Goal: Task Accomplishment & Management: Manage account settings

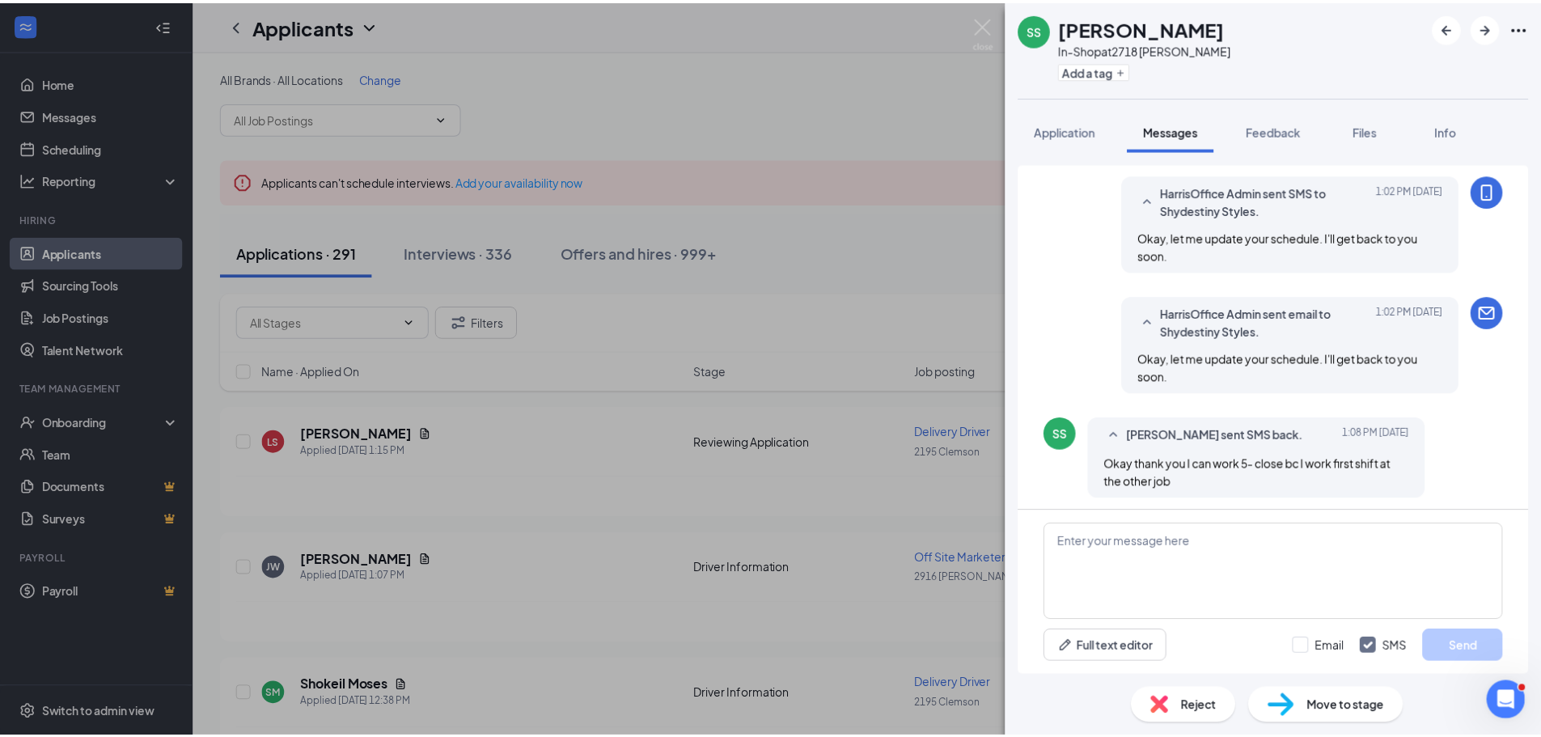
scroll to position [1003, 0]
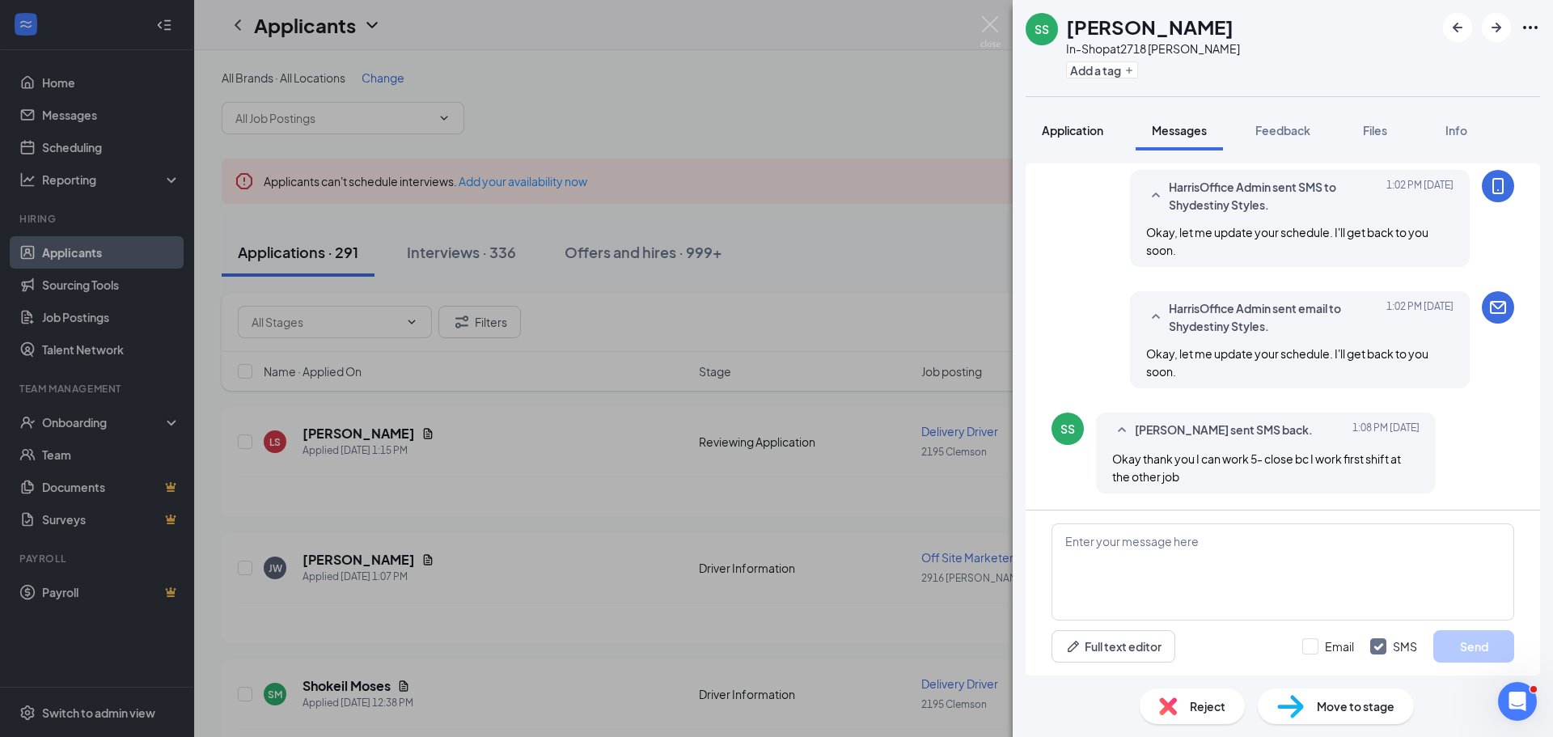
click at [1052, 129] on span "Application" at bounding box center [1072, 130] width 61 height 15
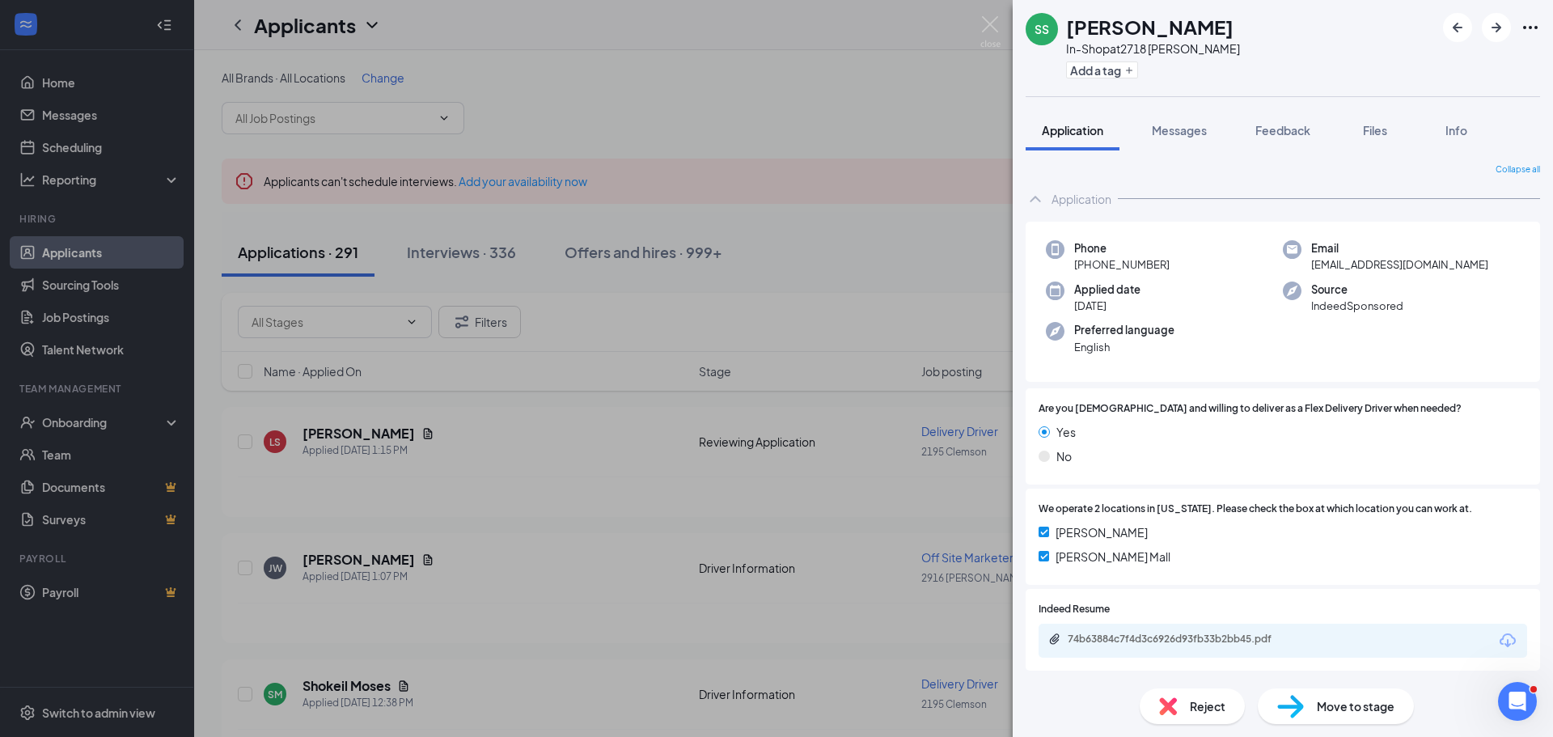
drag, startPoint x: 1498, startPoint y: 260, endPoint x: 1307, endPoint y: 270, distance: 192.0
click at [1307, 270] on div "Email [EMAIL_ADDRESS][DOMAIN_NAME]" at bounding box center [1401, 256] width 237 height 33
copy span "[EMAIL_ADDRESS][DOMAIN_NAME]"
drag, startPoint x: 1260, startPoint y: 21, endPoint x: 1065, endPoint y: 19, distance: 195.8
click at [1065, 19] on div "SS Shydestiny Styles In-Shop at 2718 [PERSON_NAME] Add a tag" at bounding box center [1283, 48] width 540 height 96
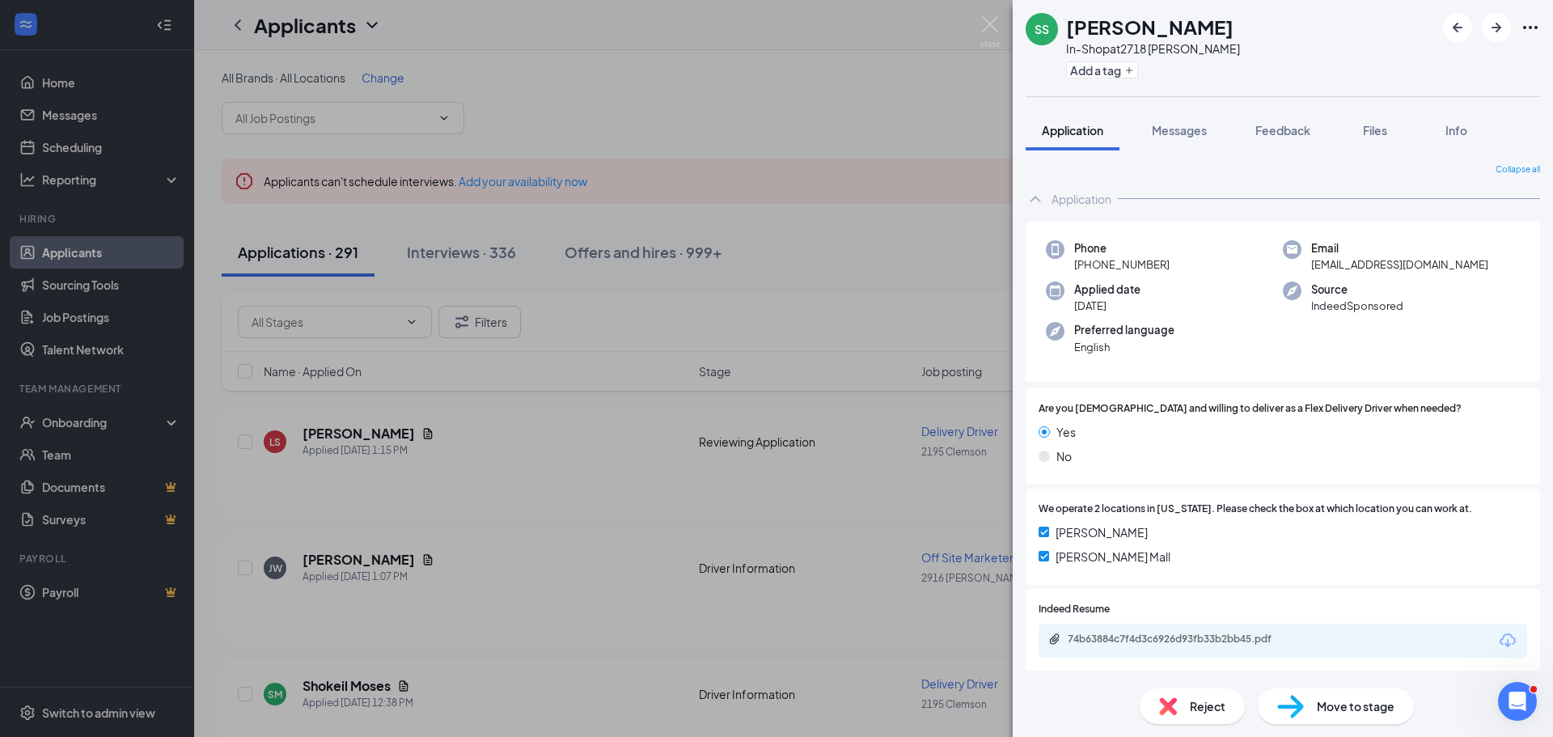
copy h1 "[PERSON_NAME]"
click at [814, 153] on div "SS [PERSON_NAME] In-Shop at 2718 [PERSON_NAME] Add a tag Application Messages F…" at bounding box center [776, 368] width 1553 height 737
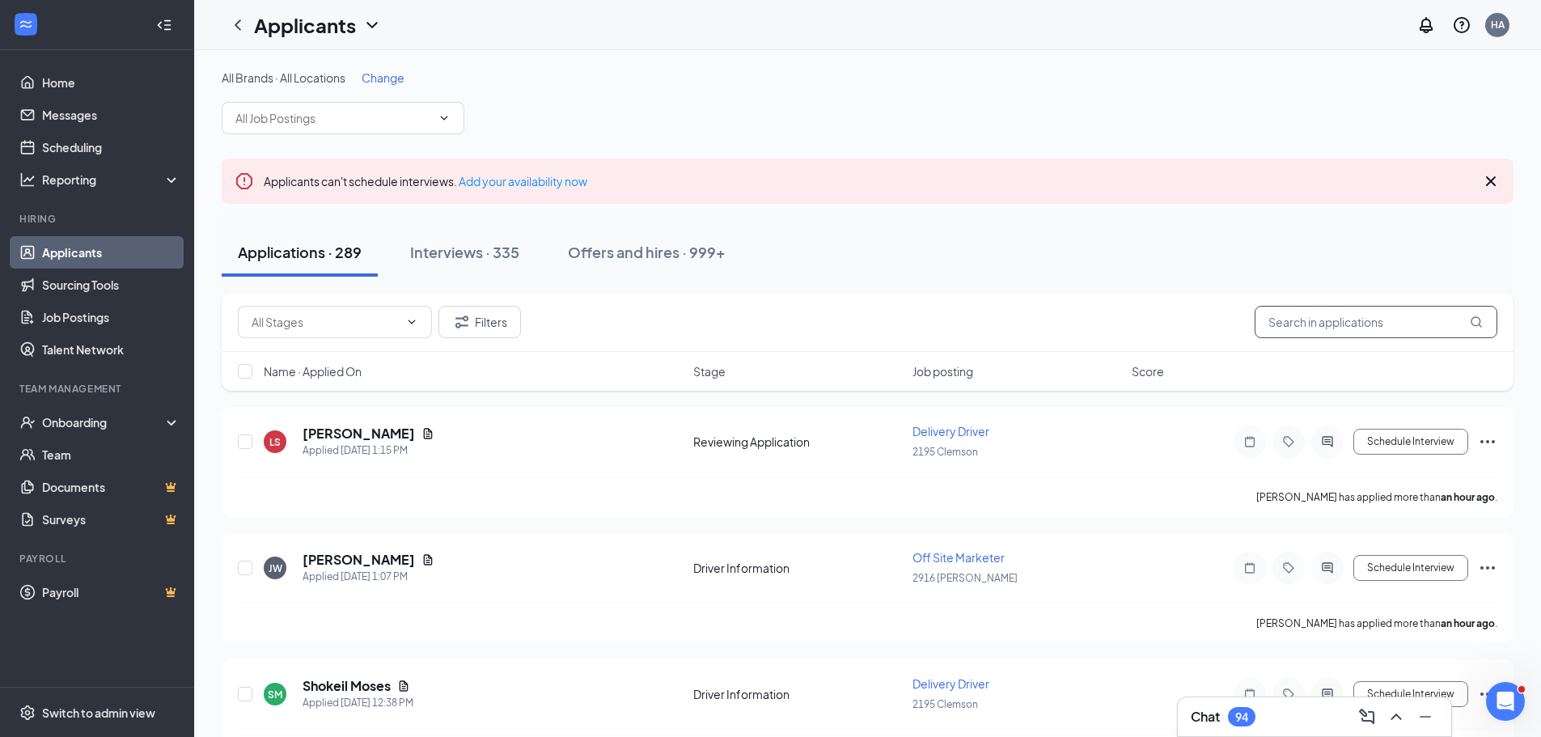
click at [1308, 319] on input "text" at bounding box center [1376, 322] width 243 height 32
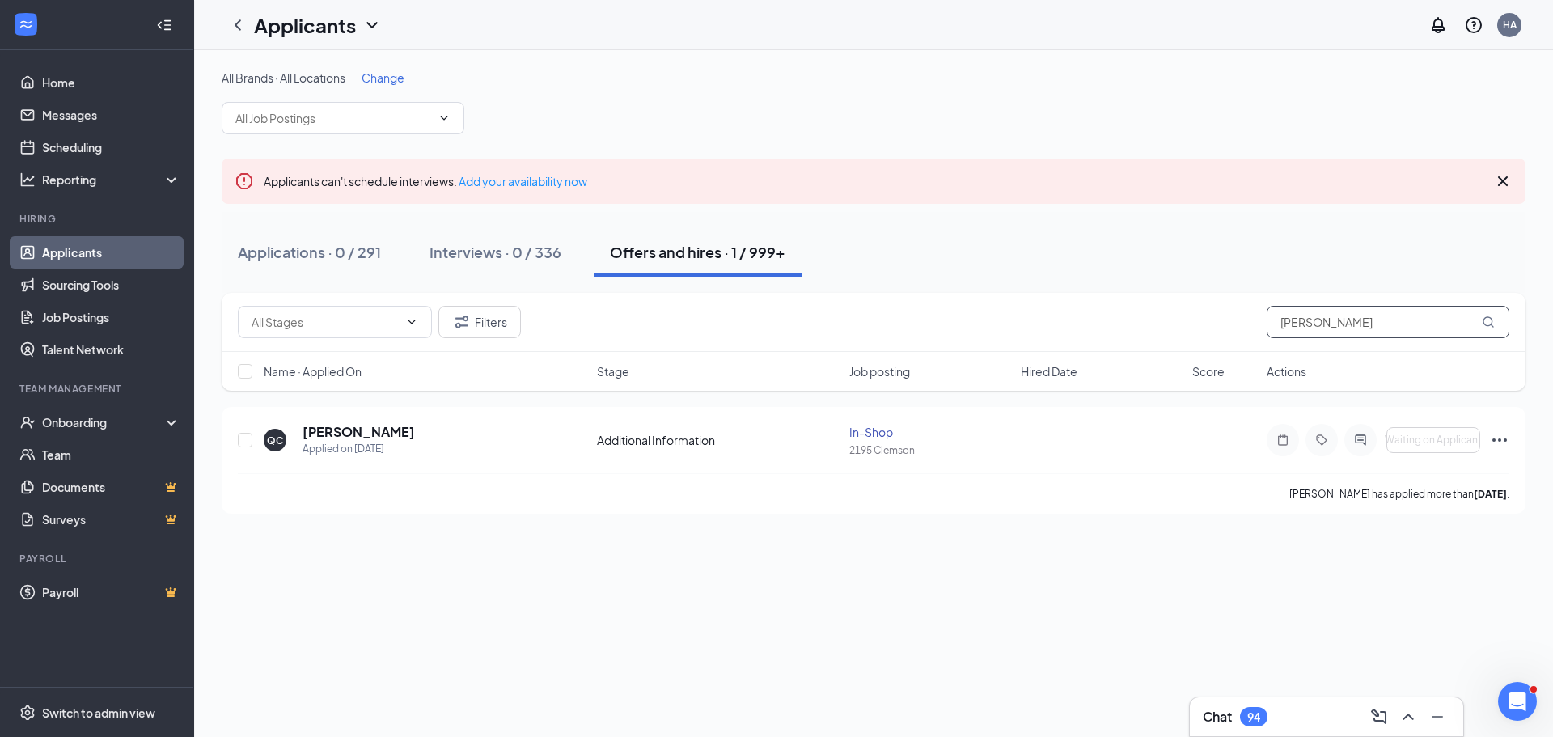
drag, startPoint x: 1361, startPoint y: 333, endPoint x: 1238, endPoint y: 332, distance: 123.0
click at [1238, 332] on div "Filters [PERSON_NAME]" at bounding box center [874, 322] width 1272 height 32
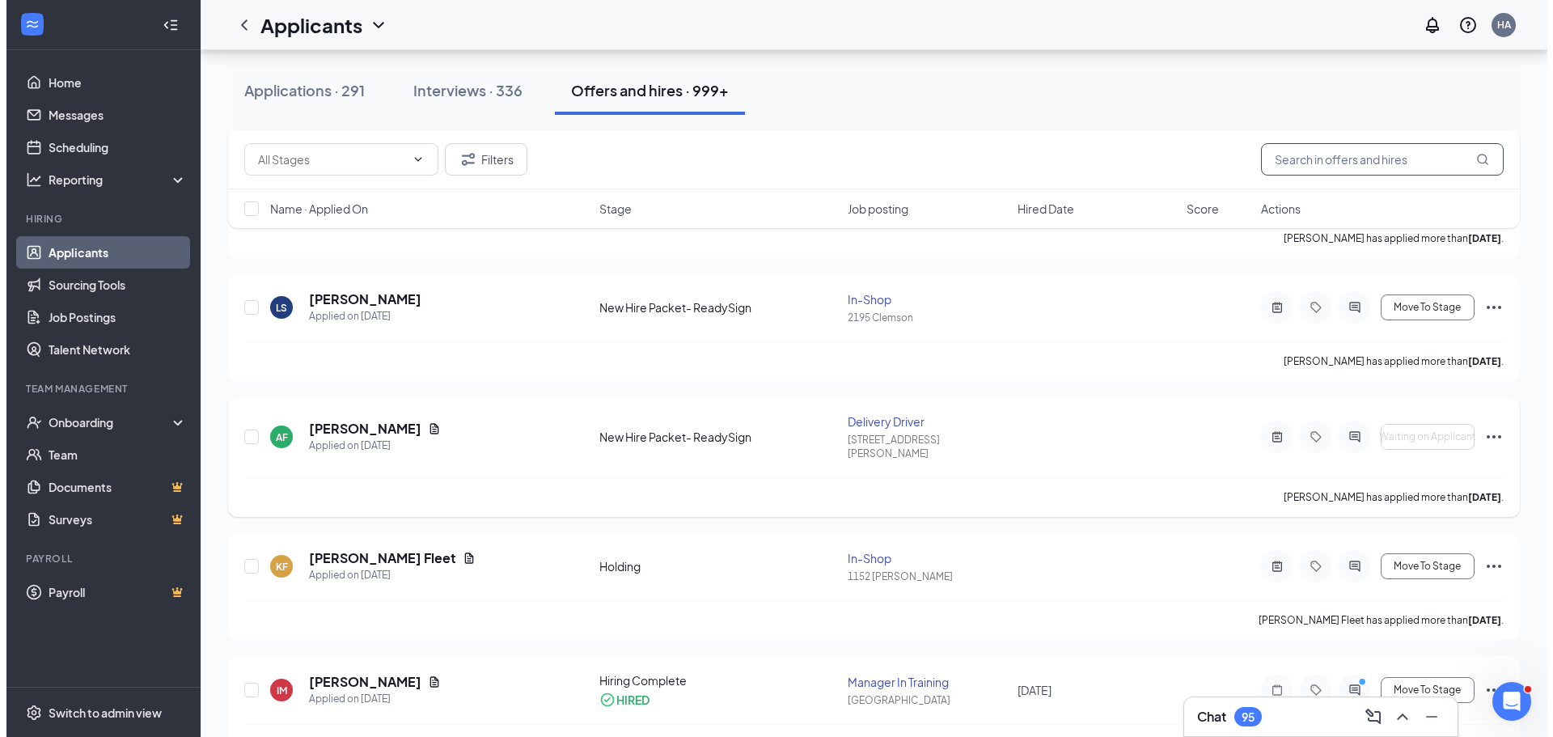
scroll to position [1133, 0]
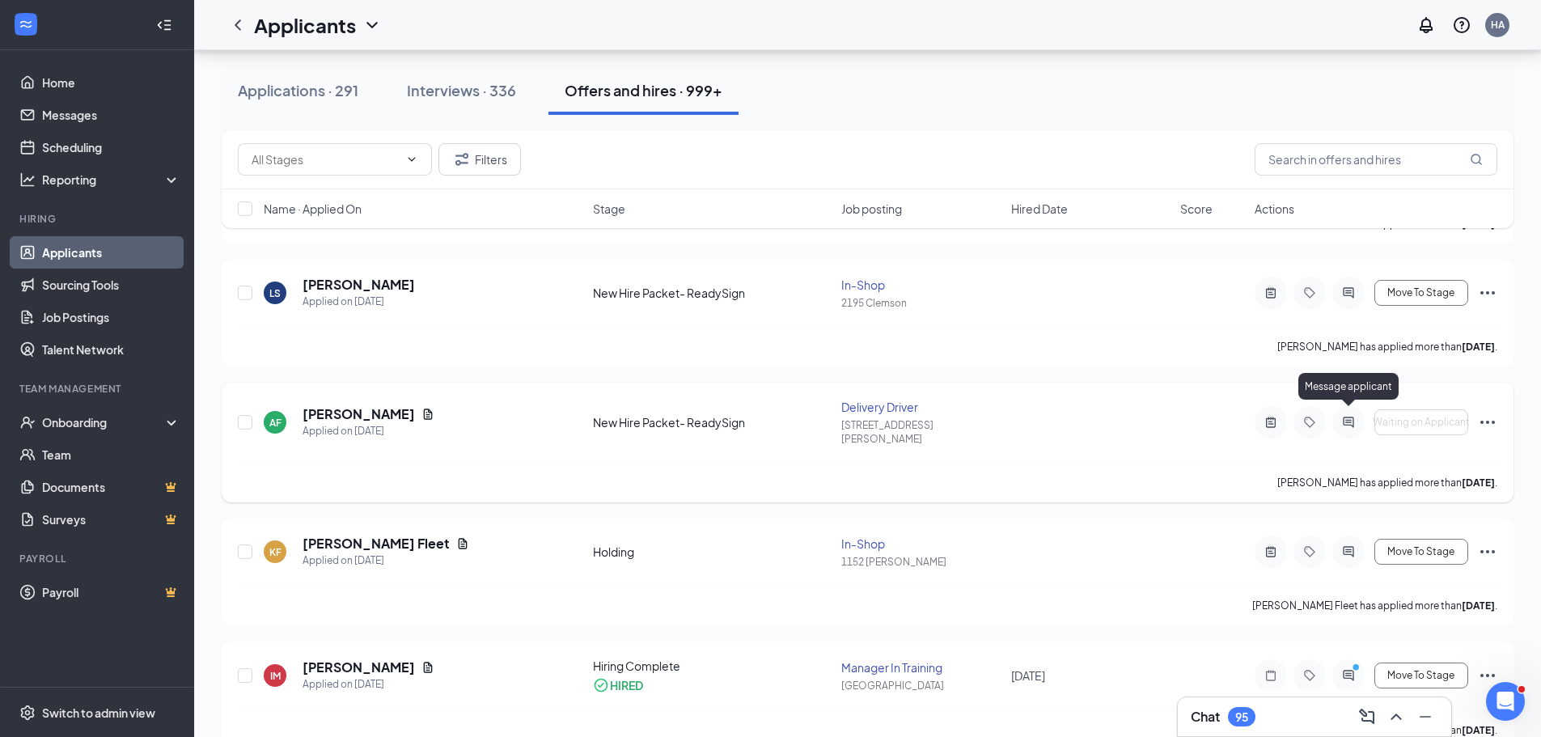
click at [1348, 417] on icon "ActiveChat" at bounding box center [1348, 422] width 11 height 11
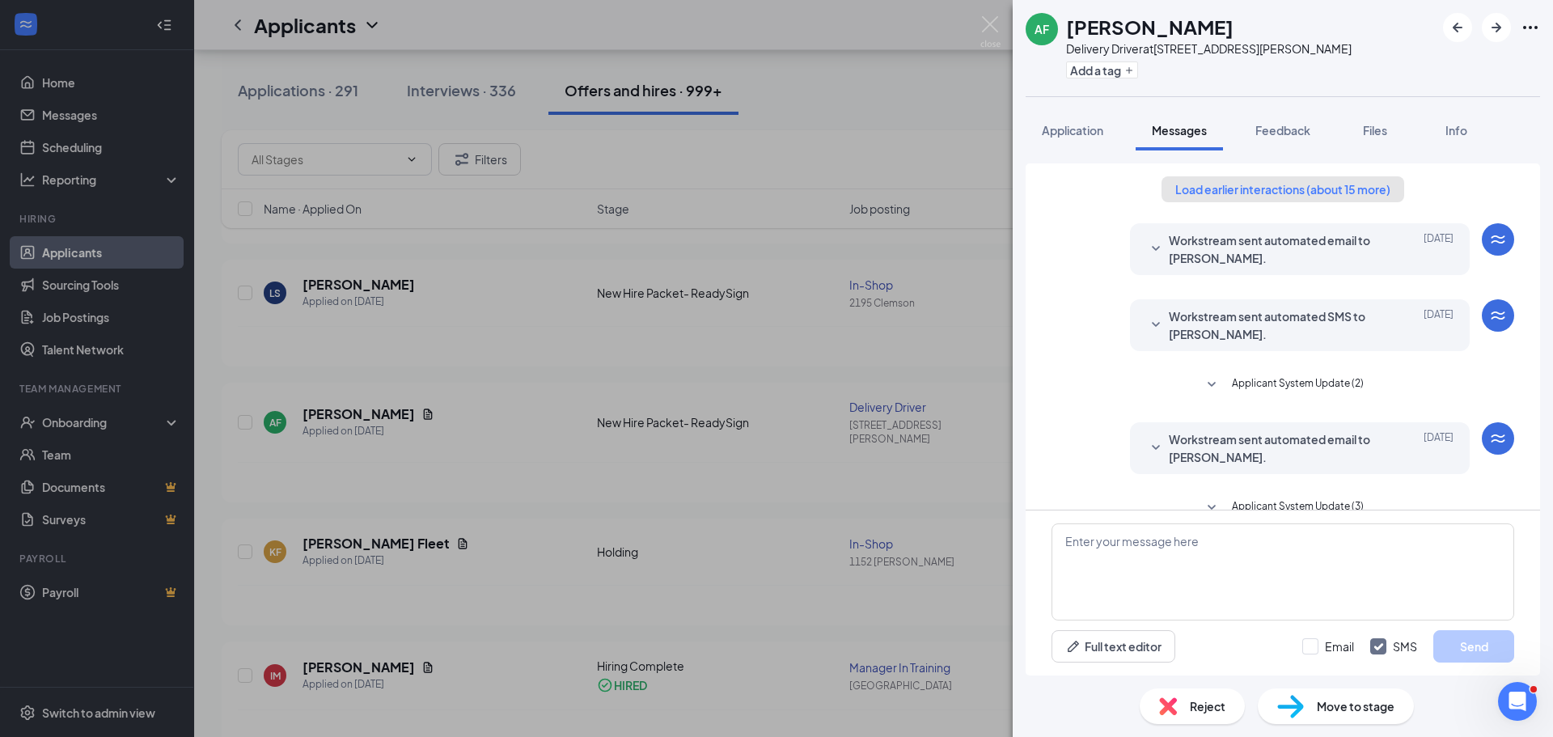
click at [1207, 194] on button "Load earlier interactions (about 15 more)" at bounding box center [1283, 189] width 243 height 26
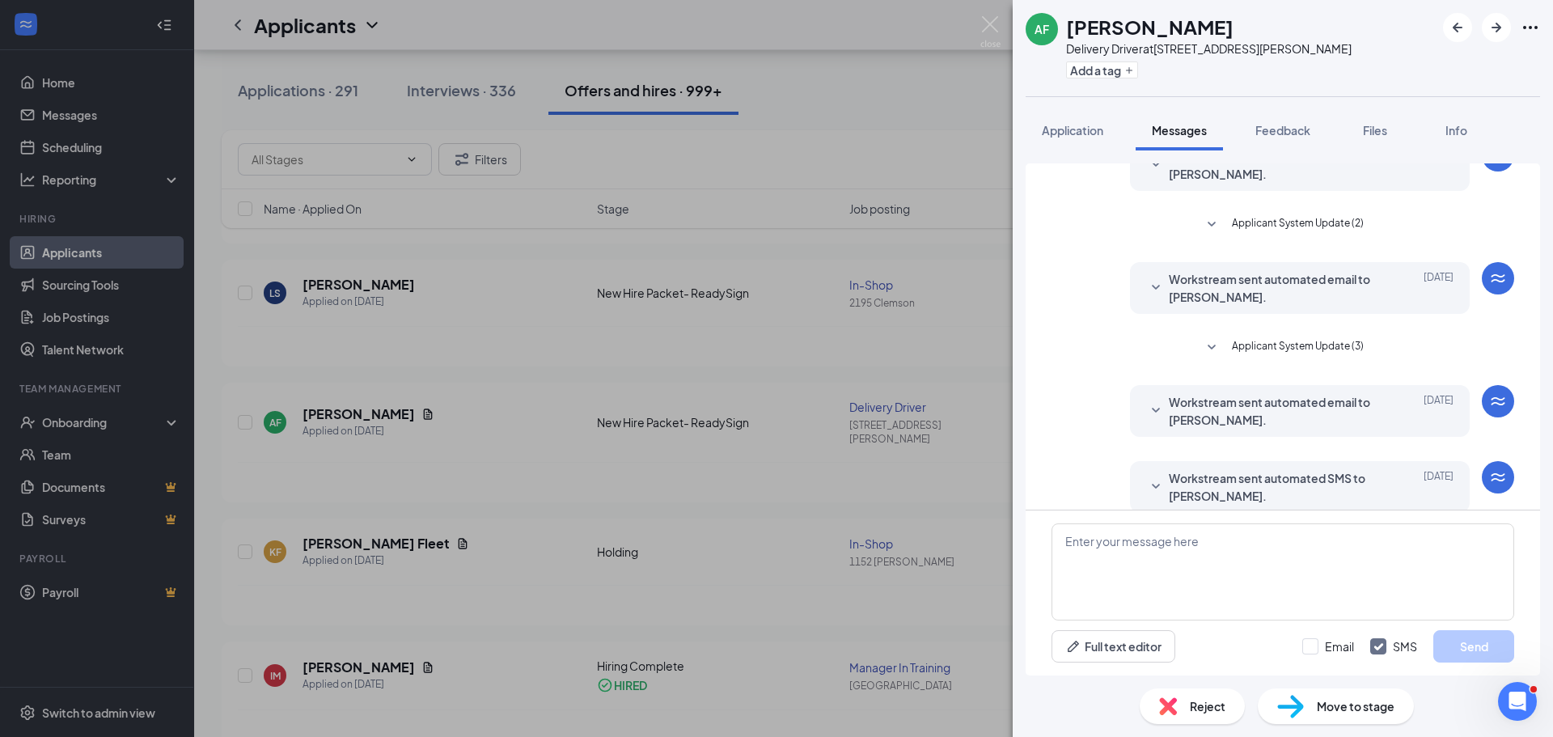
scroll to position [848, 0]
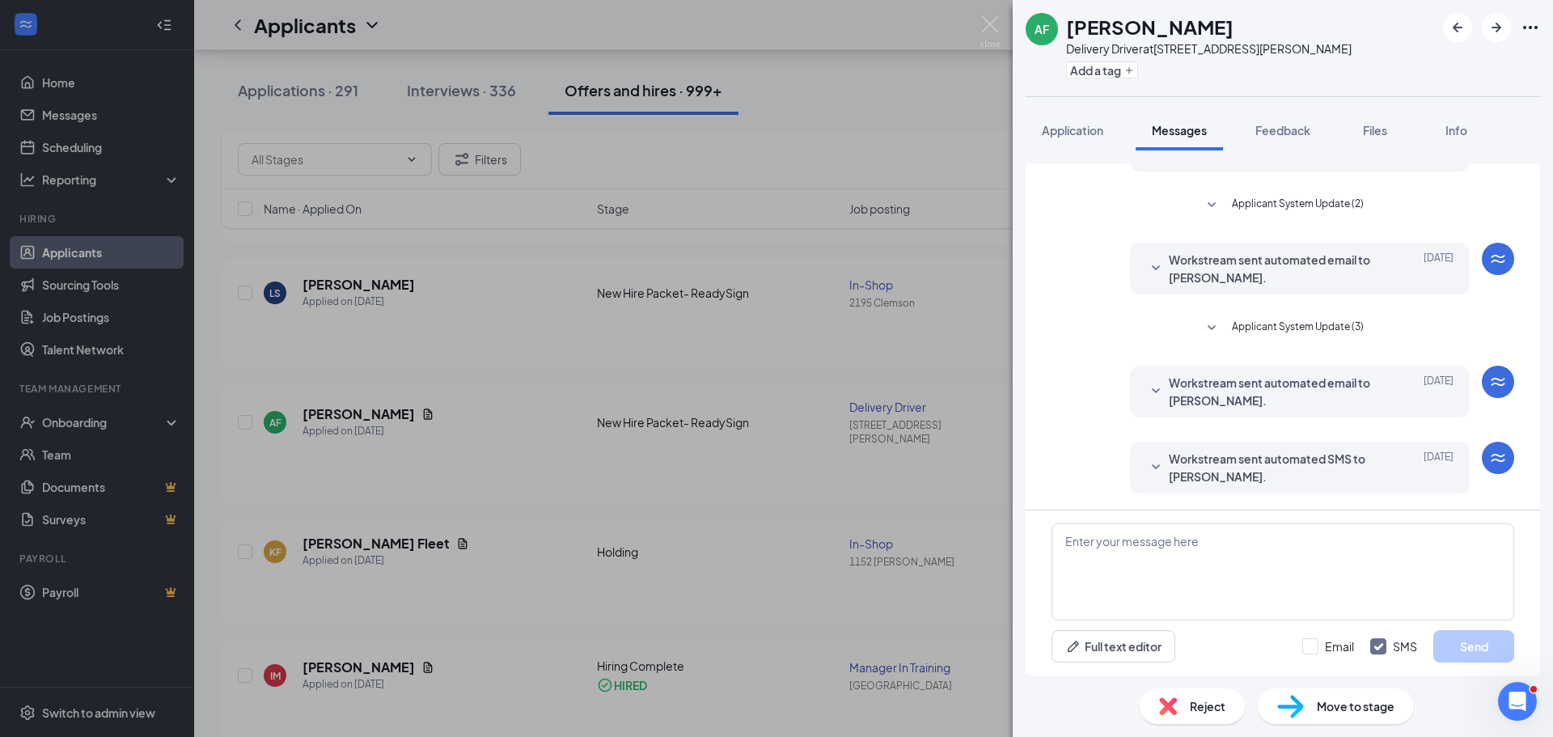
click at [635, 504] on div "AF [PERSON_NAME] Delivery Driver at [STREET_ADDRESS][PERSON_NAME] Add a tag App…" at bounding box center [776, 368] width 1553 height 737
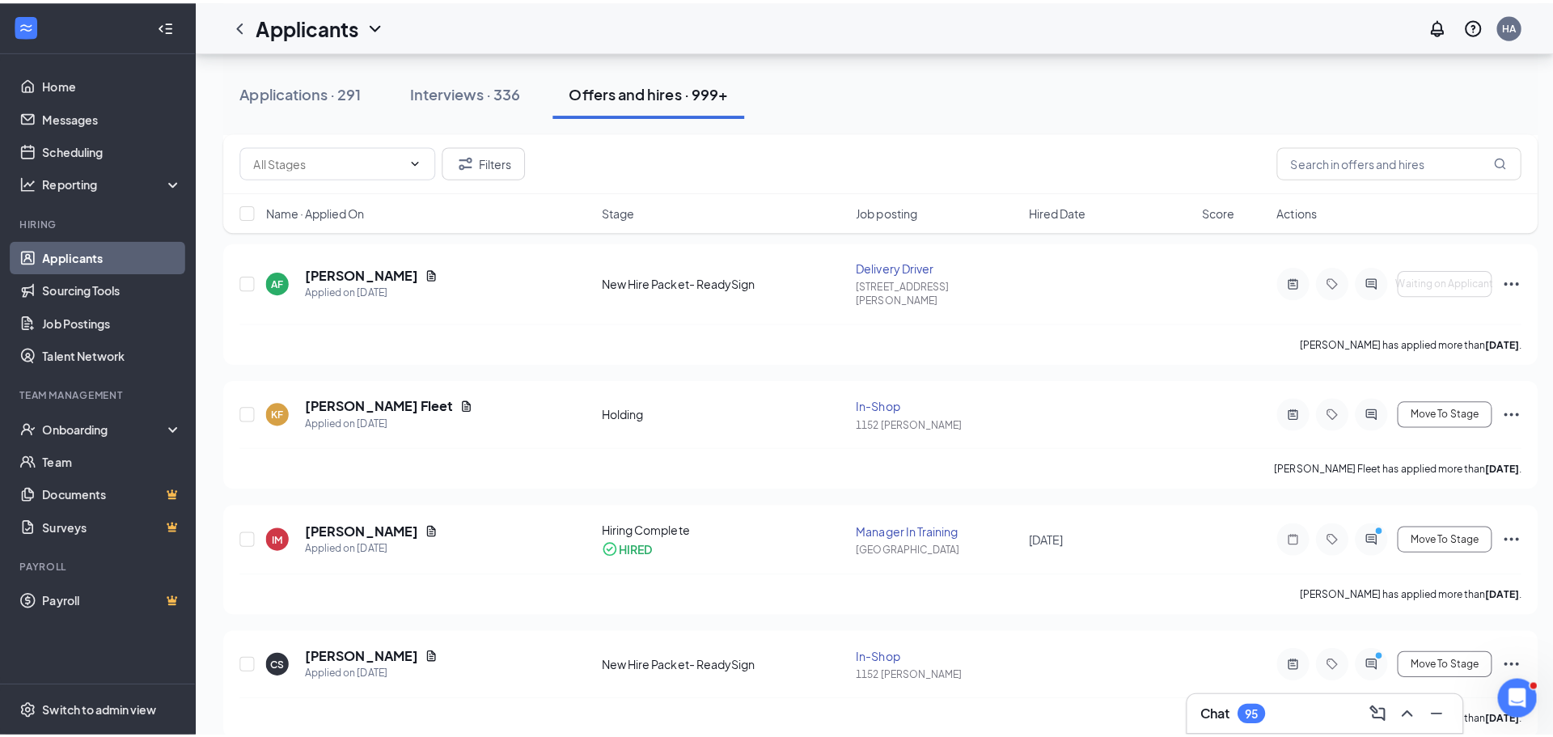
scroll to position [1375, 0]
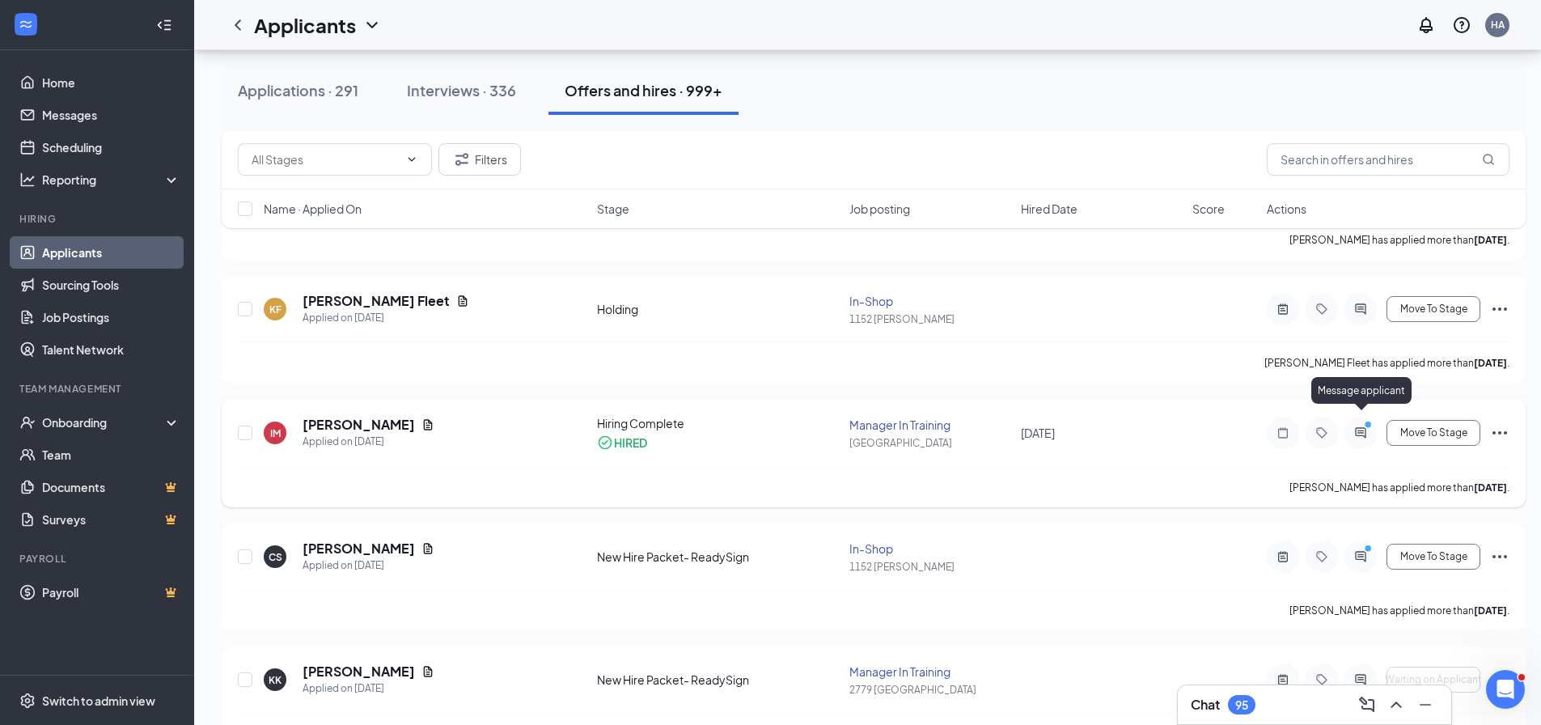
click at [1368, 426] on icon "ActiveChat" at bounding box center [1360, 432] width 19 height 13
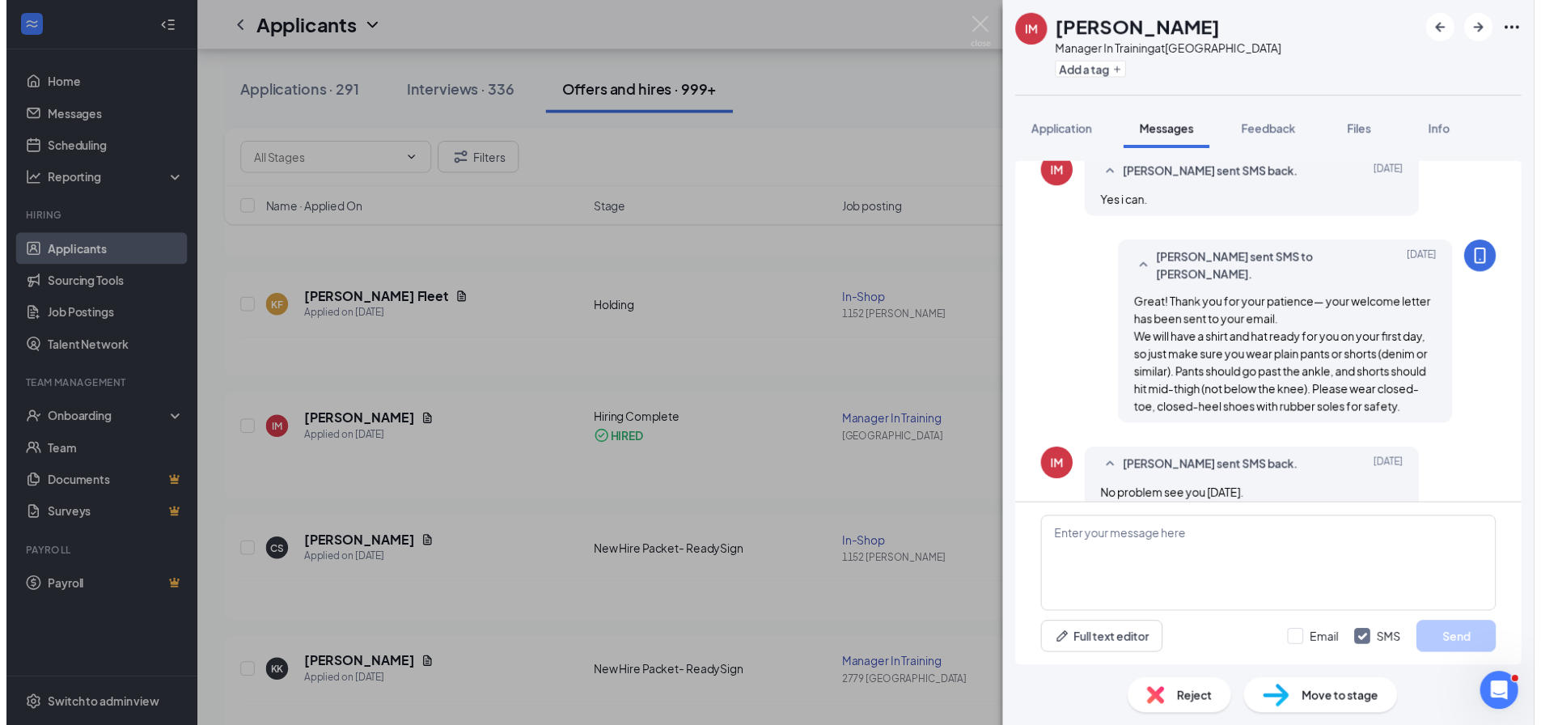
scroll to position [217, 0]
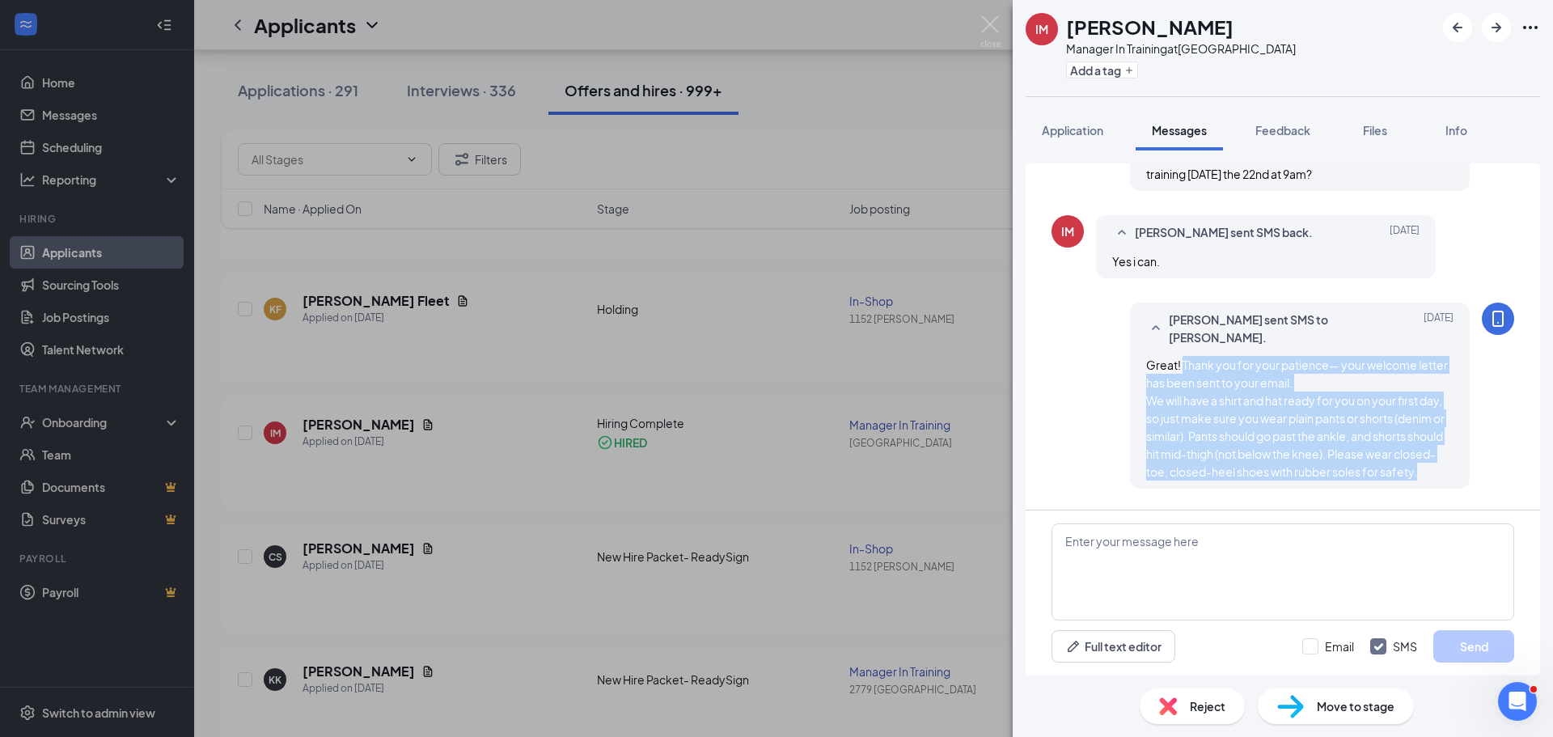
drag, startPoint x: 1171, startPoint y: 365, endPoint x: 1428, endPoint y: 487, distance: 284.8
click at [1428, 487] on div "[PERSON_NAME] sent SMS to [PERSON_NAME]. [DATE] Great! Thank you for your patie…" at bounding box center [1300, 396] width 340 height 186
copy span "Thank you for your patience— your welcome letter has been sent to your email. W…"
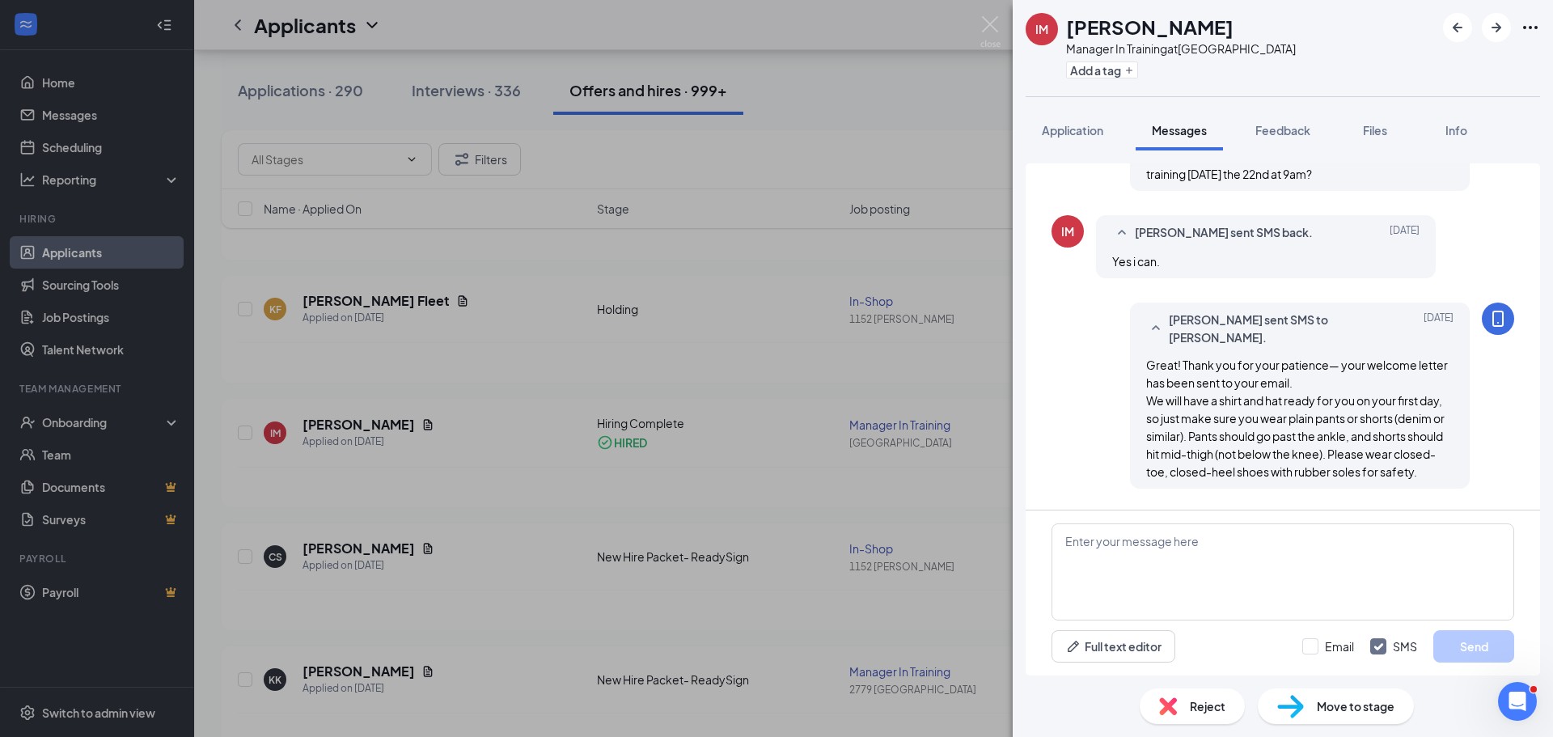
click at [887, 77] on div "IM [PERSON_NAME] Manager In Training at [GEOGRAPHIC_DATA] Add a tag Application…" at bounding box center [776, 368] width 1553 height 737
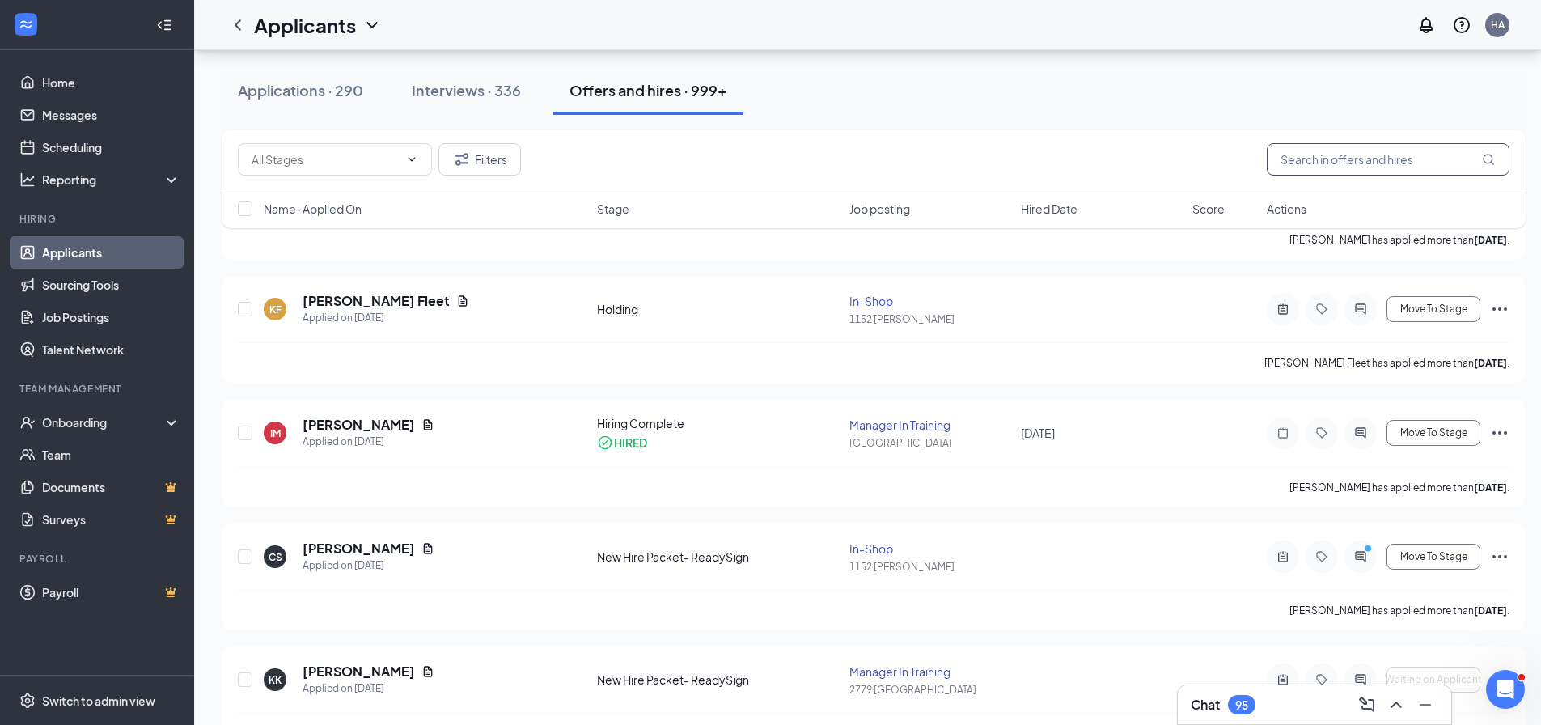
click at [1345, 166] on input "text" at bounding box center [1388, 159] width 243 height 32
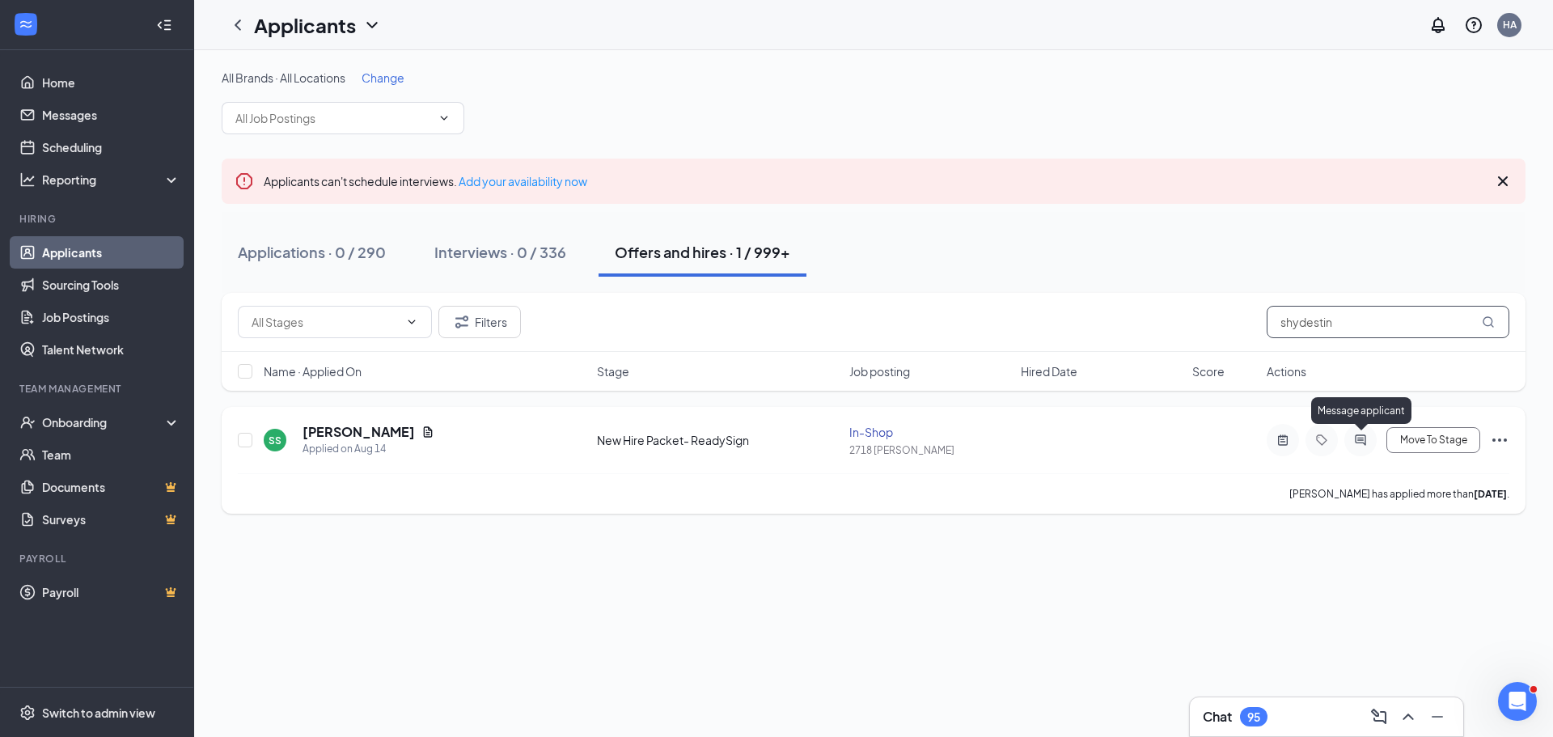
type input "shydestin"
click at [1364, 443] on icon "ActiveChat" at bounding box center [1360, 440] width 19 height 13
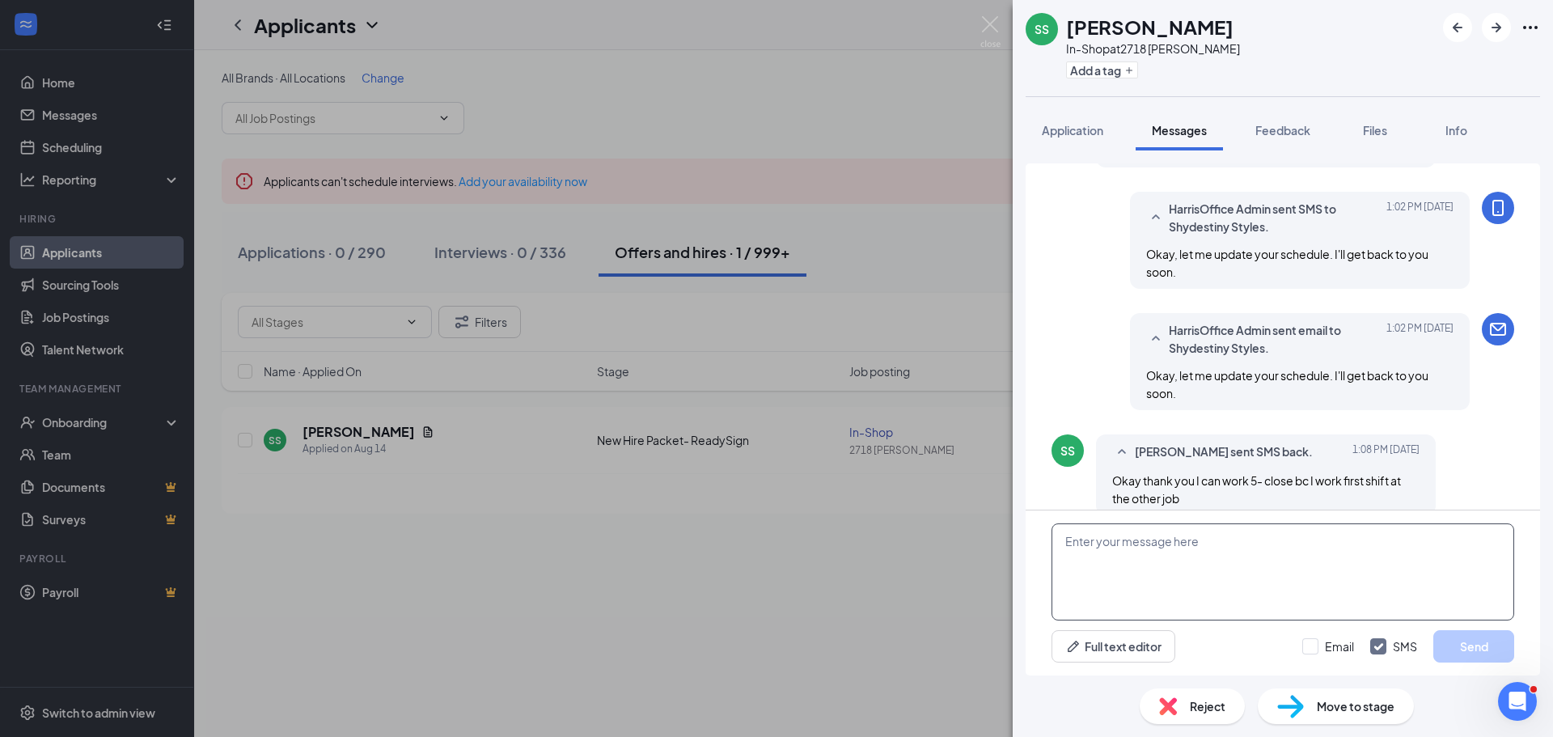
scroll to position [1003, 0]
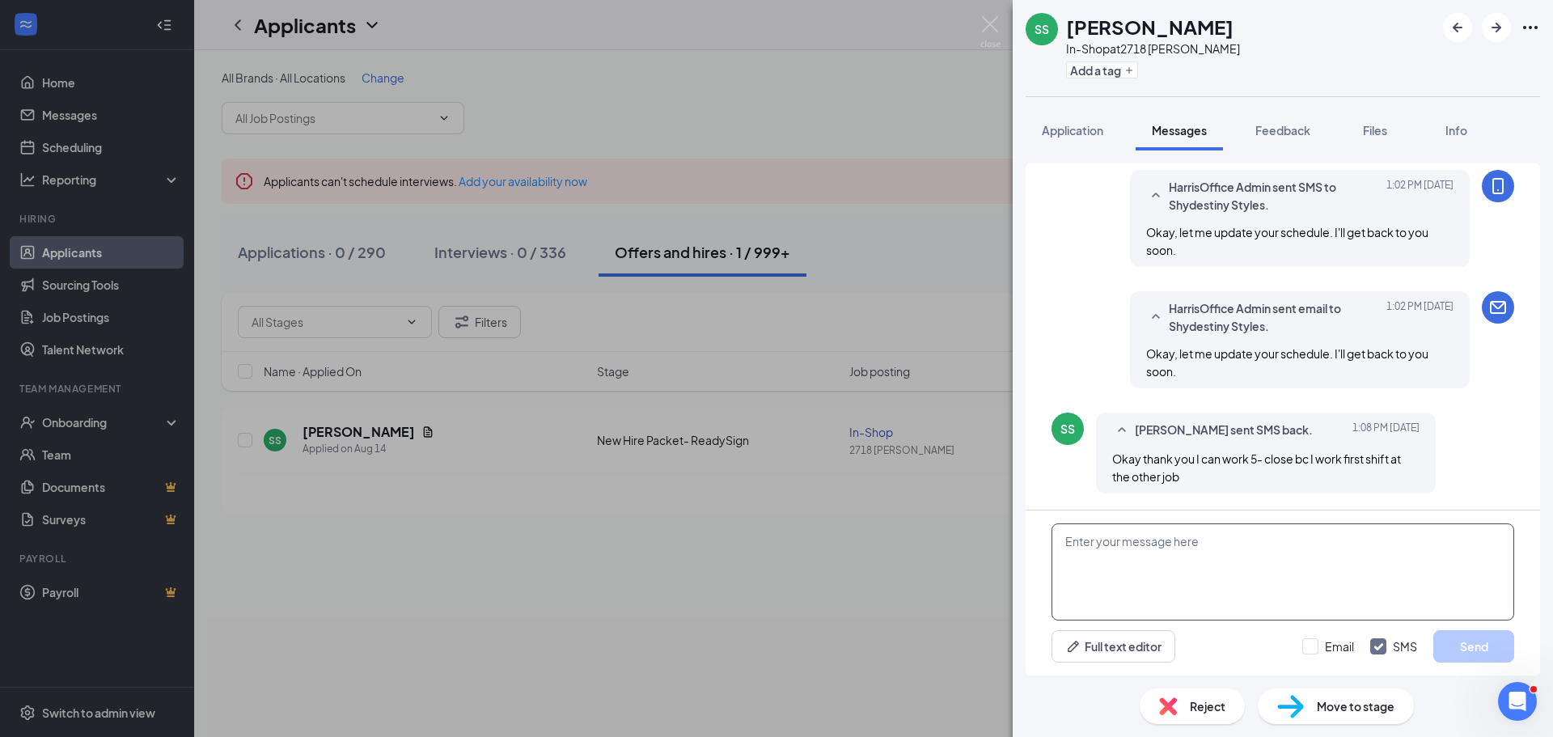
click at [1106, 557] on textarea at bounding box center [1283, 571] width 463 height 97
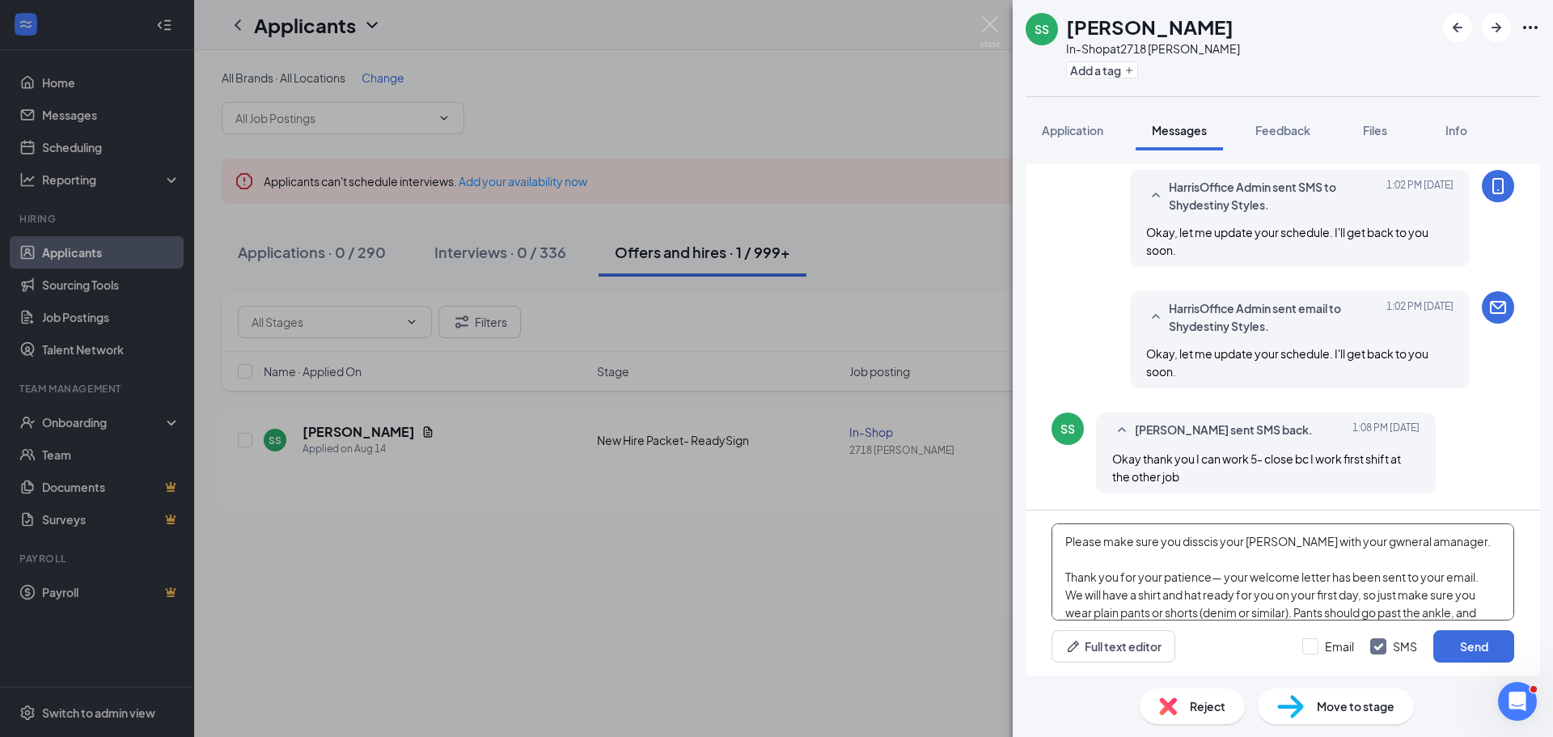
click at [1225, 580] on textarea "Please make sure you disscis your [PERSON_NAME] with your gwneral amanager. Tha…" at bounding box center [1283, 571] width 463 height 97
click at [1223, 580] on textarea "Please make sure you disscis your [PERSON_NAME] with your gwneral amanager. Tha…" at bounding box center [1283, 571] width 463 height 97
click at [1214, 584] on textarea "Please make sure you disscis your [PERSON_NAME] with your gwneral amanager. Tha…" at bounding box center [1283, 571] width 463 height 97
click at [1260, 549] on textarea "Please make sure you discuss your [PERSON_NAME] with your general manager. Than…" at bounding box center [1283, 571] width 463 height 97
click at [1064, 577] on textarea "Please make sure you discuss your schedule with your general manager. Thank you…" at bounding box center [1283, 571] width 463 height 97
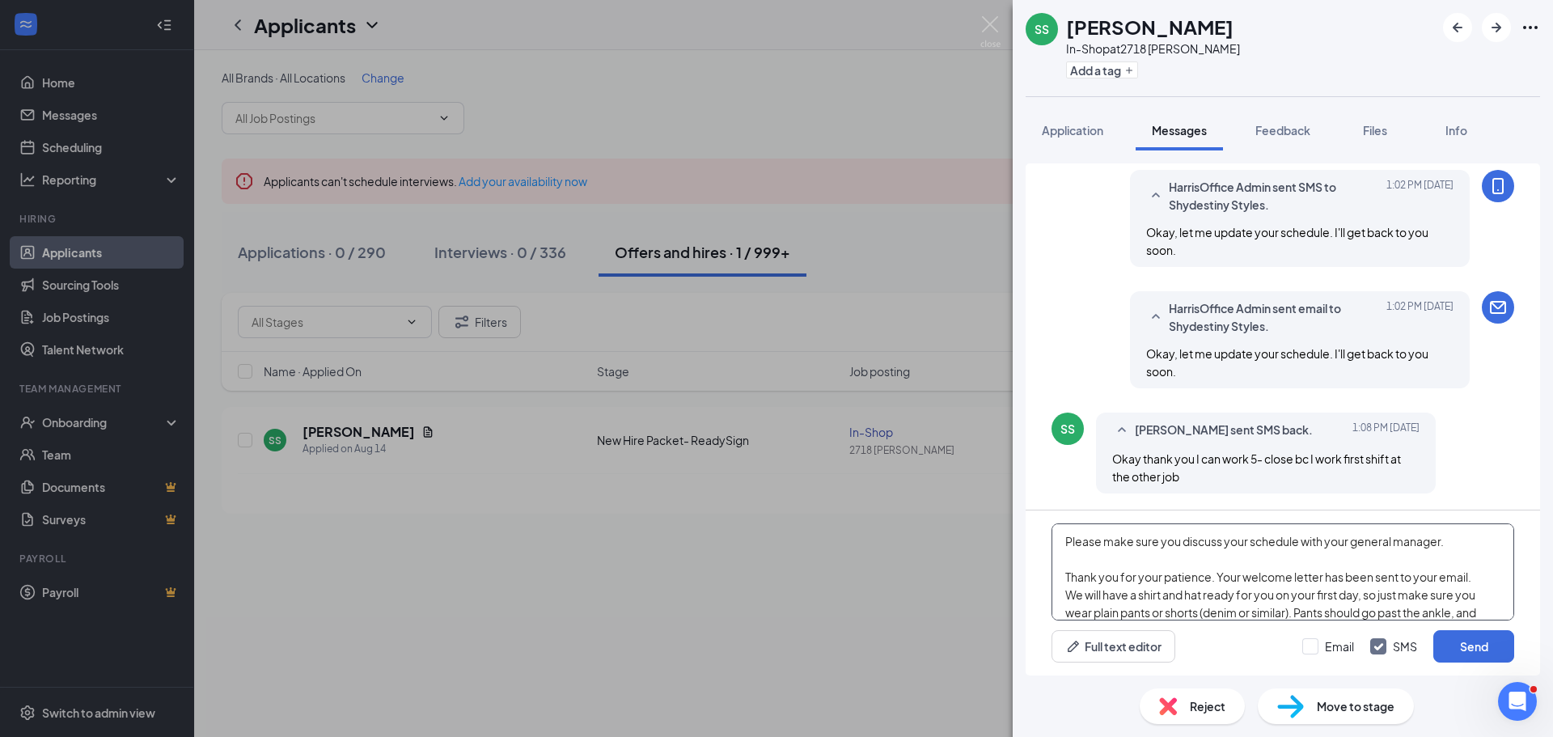
drag, startPoint x: 1473, startPoint y: 580, endPoint x: 1058, endPoint y: 581, distance: 415.0
click at [1058, 581] on textarea "Please make sure you discuss your schedule with your general manager. Thank you…" at bounding box center [1283, 571] width 463 height 97
click at [1067, 540] on textarea "Please make sure you discuss your schedule with your general manager. We will h…" at bounding box center [1283, 571] width 463 height 97
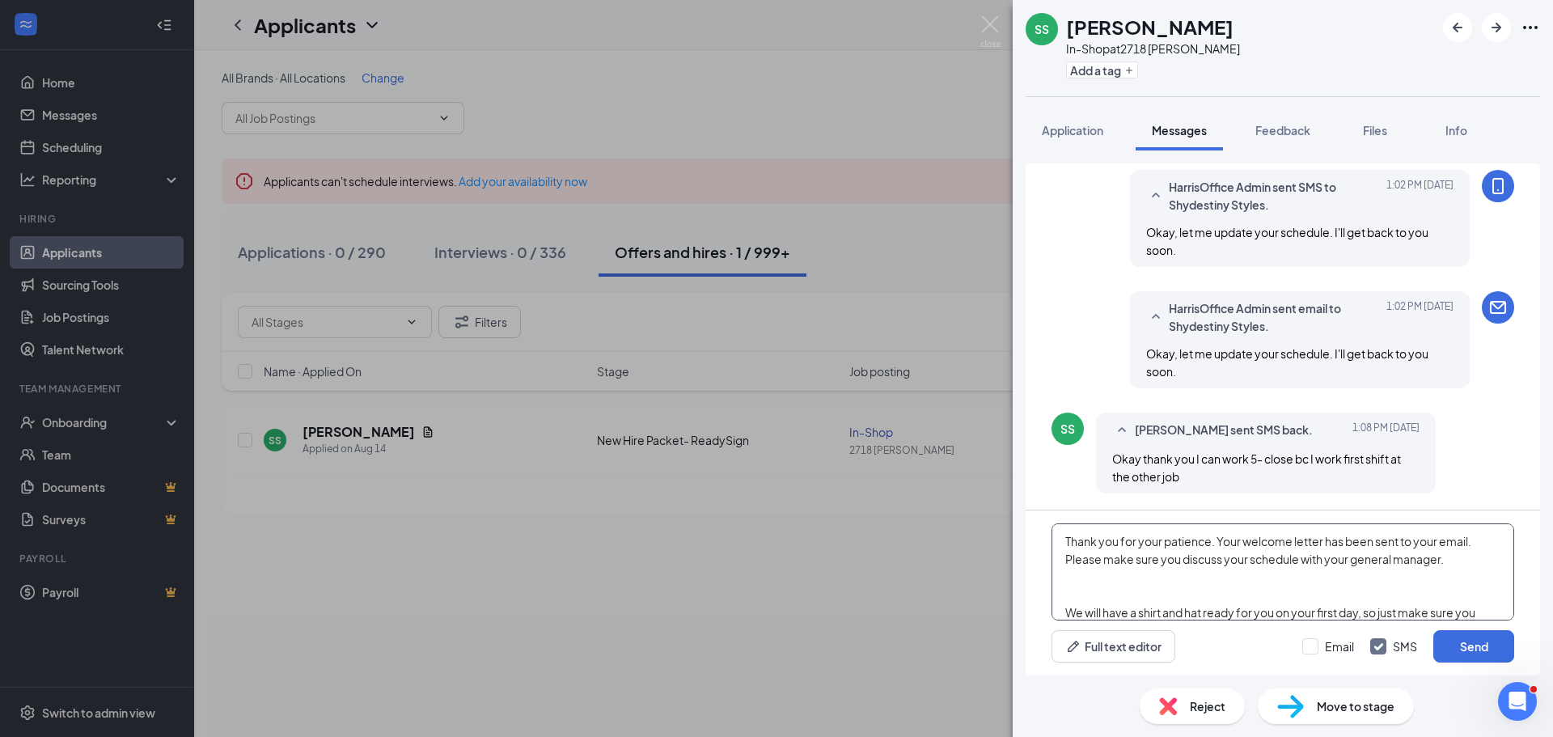
click at [1387, 590] on textarea "Thank you for your patience. Your welcome letter has been sent to your email. P…" at bounding box center [1283, 571] width 463 height 97
click at [1069, 612] on textarea "Thank you for your patience. Your welcome letter has been sent to your email. P…" at bounding box center [1283, 571] width 463 height 97
click at [1169, 561] on textarea "Thank you for your patience. Your welcome letter has been sent to your email. P…" at bounding box center [1283, 571] width 463 height 97
drag, startPoint x: 1181, startPoint y: 561, endPoint x: 1159, endPoint y: 561, distance: 21.8
click at [1159, 561] on textarea "Thank you for your patience. Your welcome letter has been sent to your email. P…" at bounding box center [1283, 571] width 463 height 97
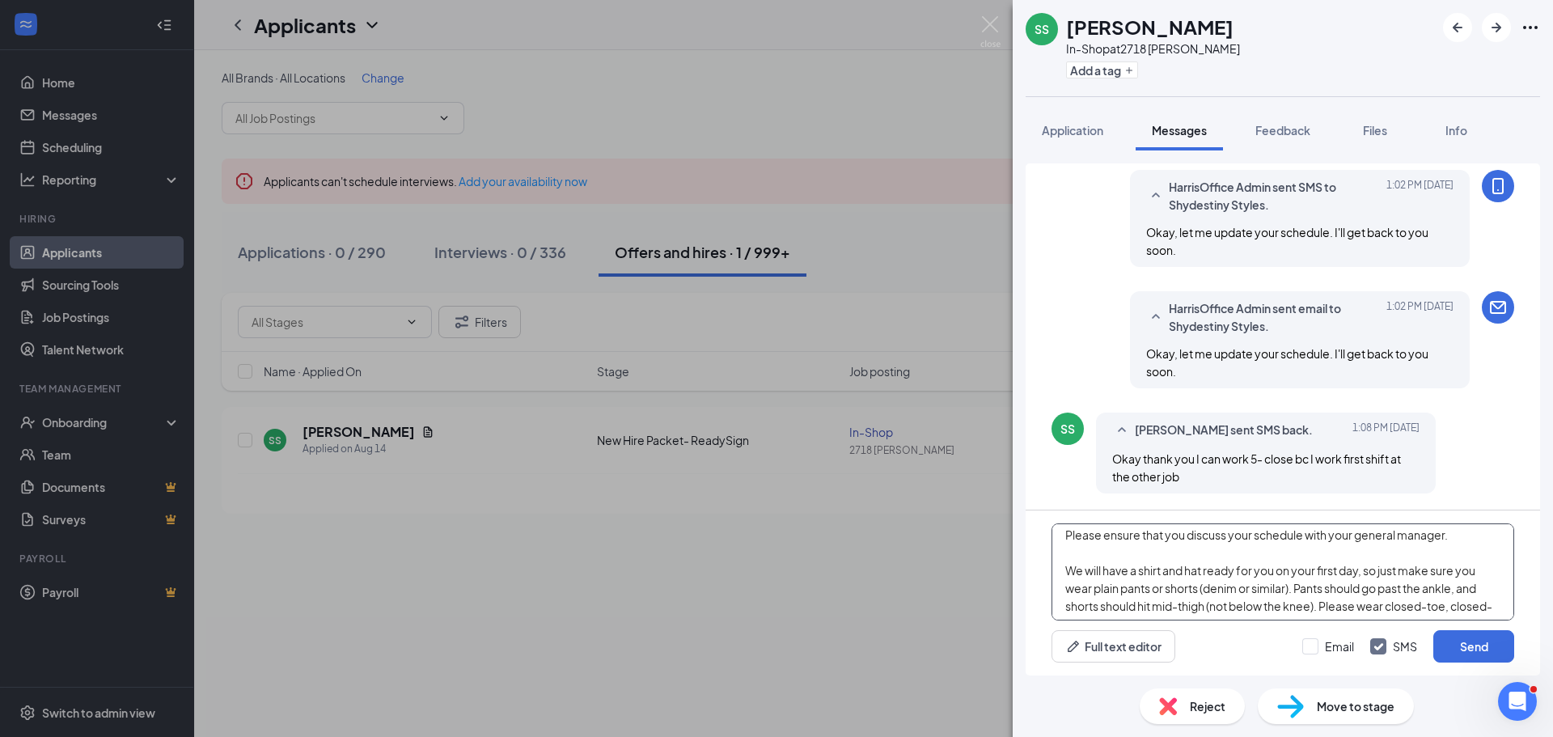
scroll to position [45, 0]
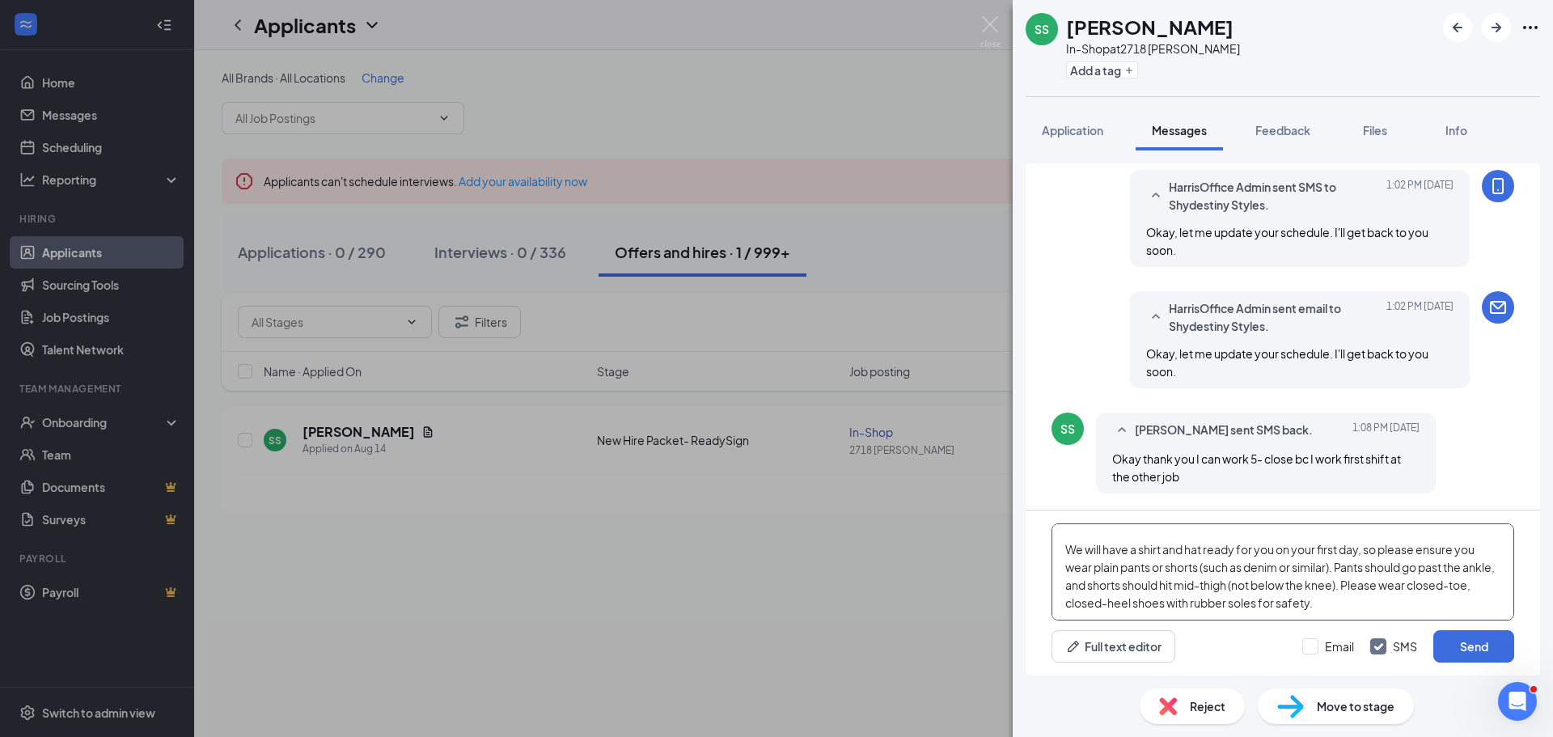
click at [1328, 574] on textarea "Thank you for your patience. Your welcome letter has been sent to your email. P…" at bounding box center [1283, 571] width 463 height 97
click at [1328, 572] on textarea "Thank you for your patience. Your welcome letter has been sent to your email. P…" at bounding box center [1283, 571] width 463 height 97
click at [1332, 572] on textarea "Thank you for your patience. Your welcome letter has been sent to your email. P…" at bounding box center [1283, 571] width 463 height 97
click at [1426, 599] on textarea "Thank you for your patience. Your welcome letter has been sent to your email. P…" at bounding box center [1283, 571] width 463 height 97
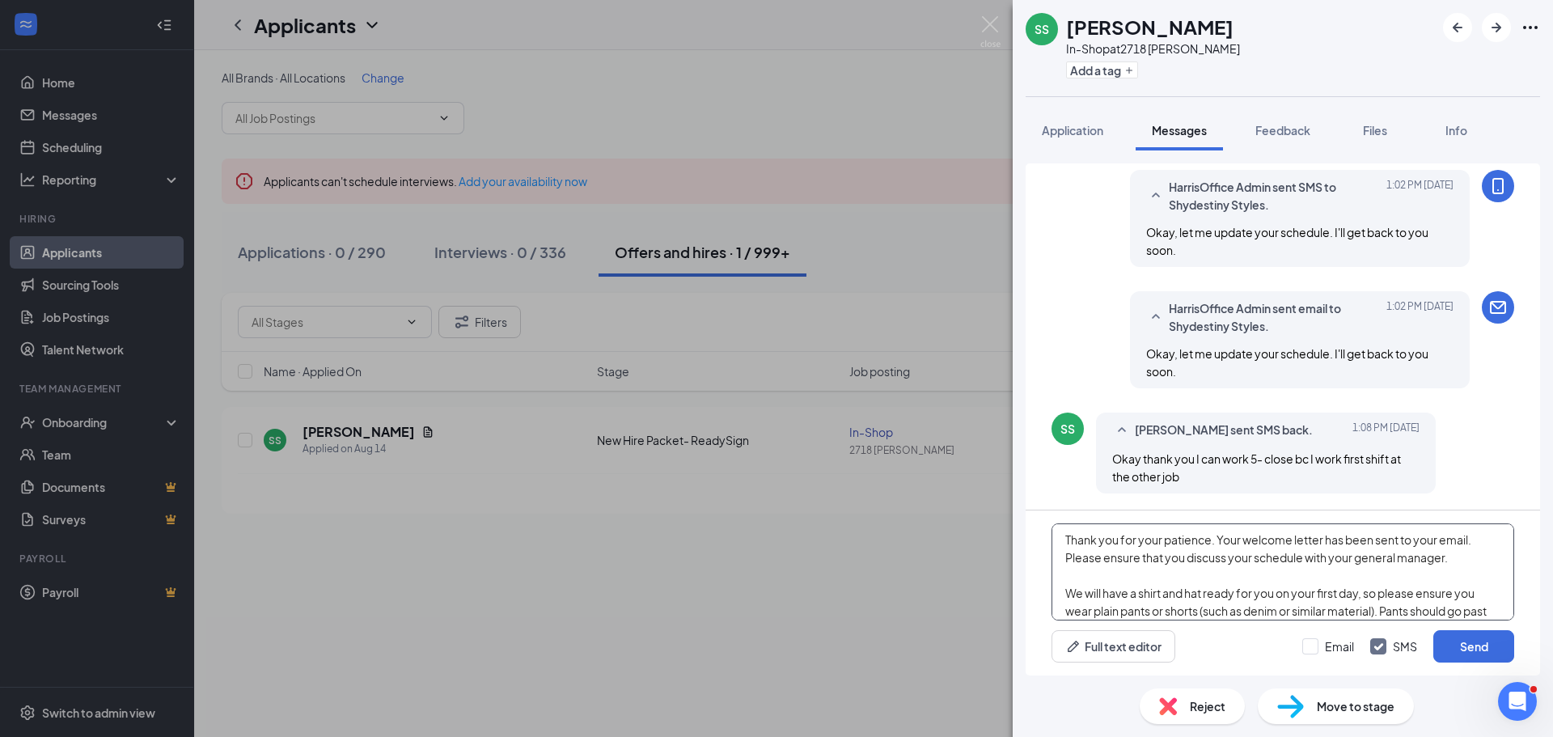
scroll to position [0, 0]
type textarea "Thank you for your patience. Your welcome letter has been sent to your email. P…"
click at [1311, 646] on input "Email" at bounding box center [1328, 646] width 52 height 16
checkbox input "true"
click at [1475, 648] on button "Send" at bounding box center [1474, 646] width 81 height 32
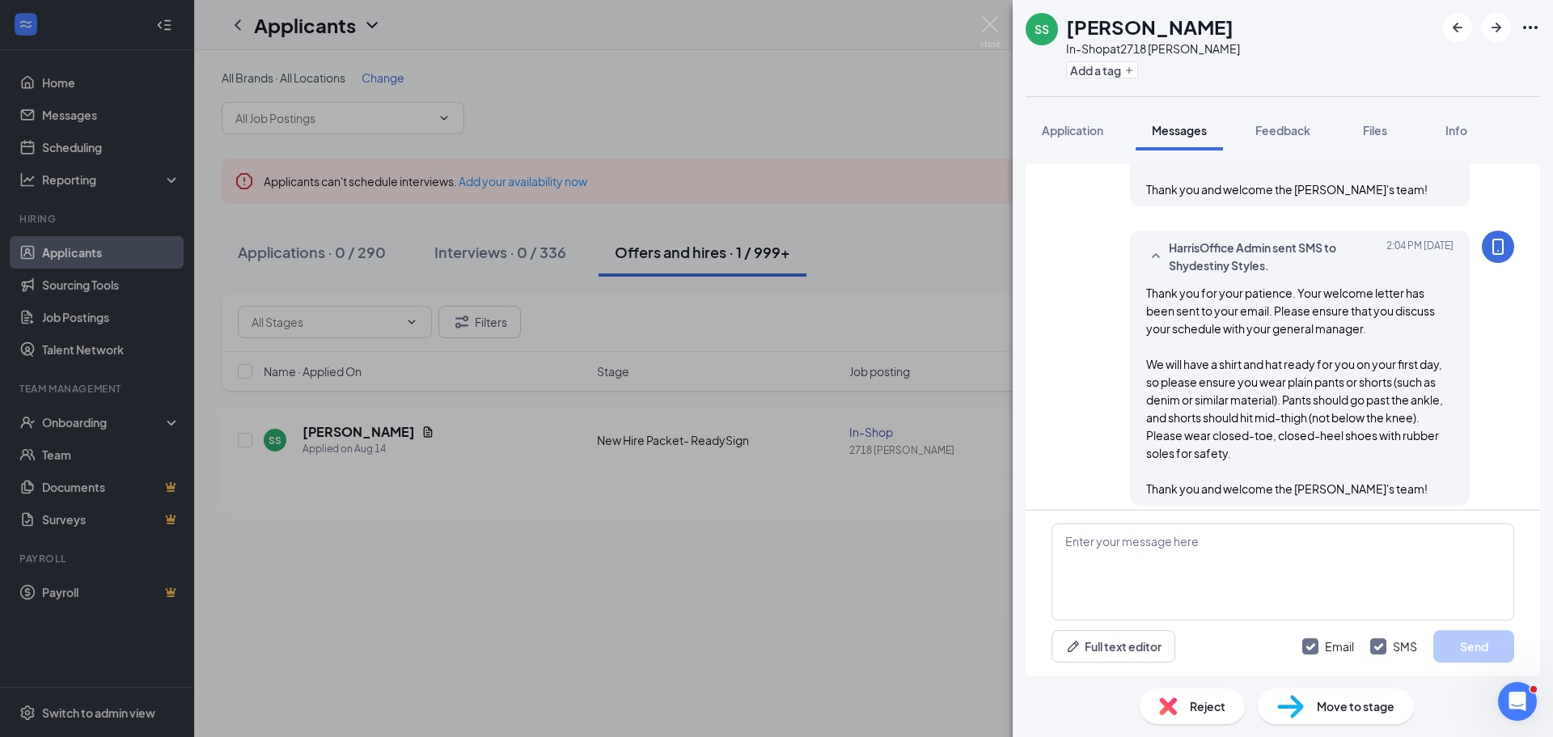
scroll to position [1602, 0]
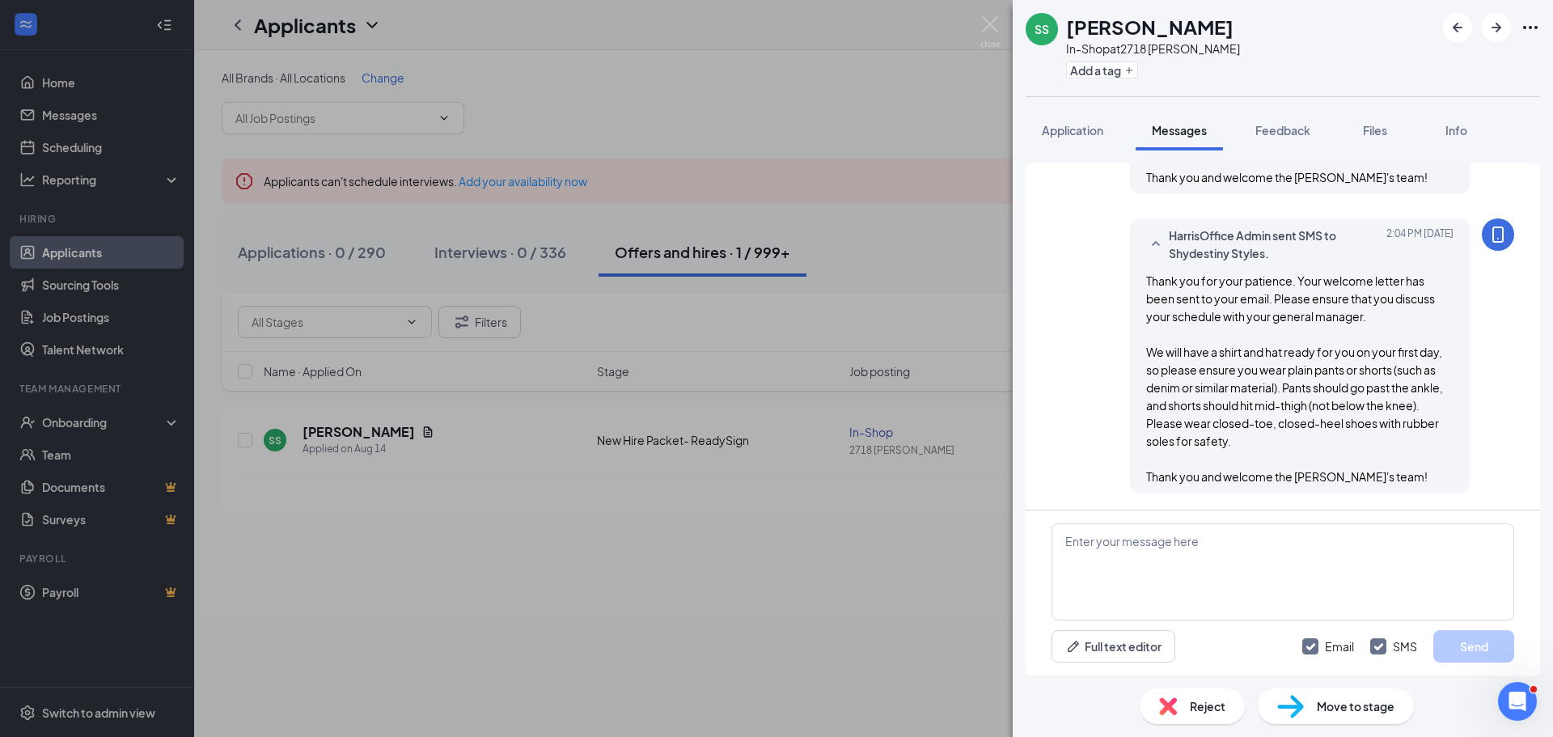
drag, startPoint x: 918, startPoint y: 118, endPoint x: 928, endPoint y: 152, distance: 35.3
click at [918, 120] on div "SS Shydestiny Styles In-Shop at 2718 [PERSON_NAME] Add a tag Application Messag…" at bounding box center [776, 368] width 1553 height 737
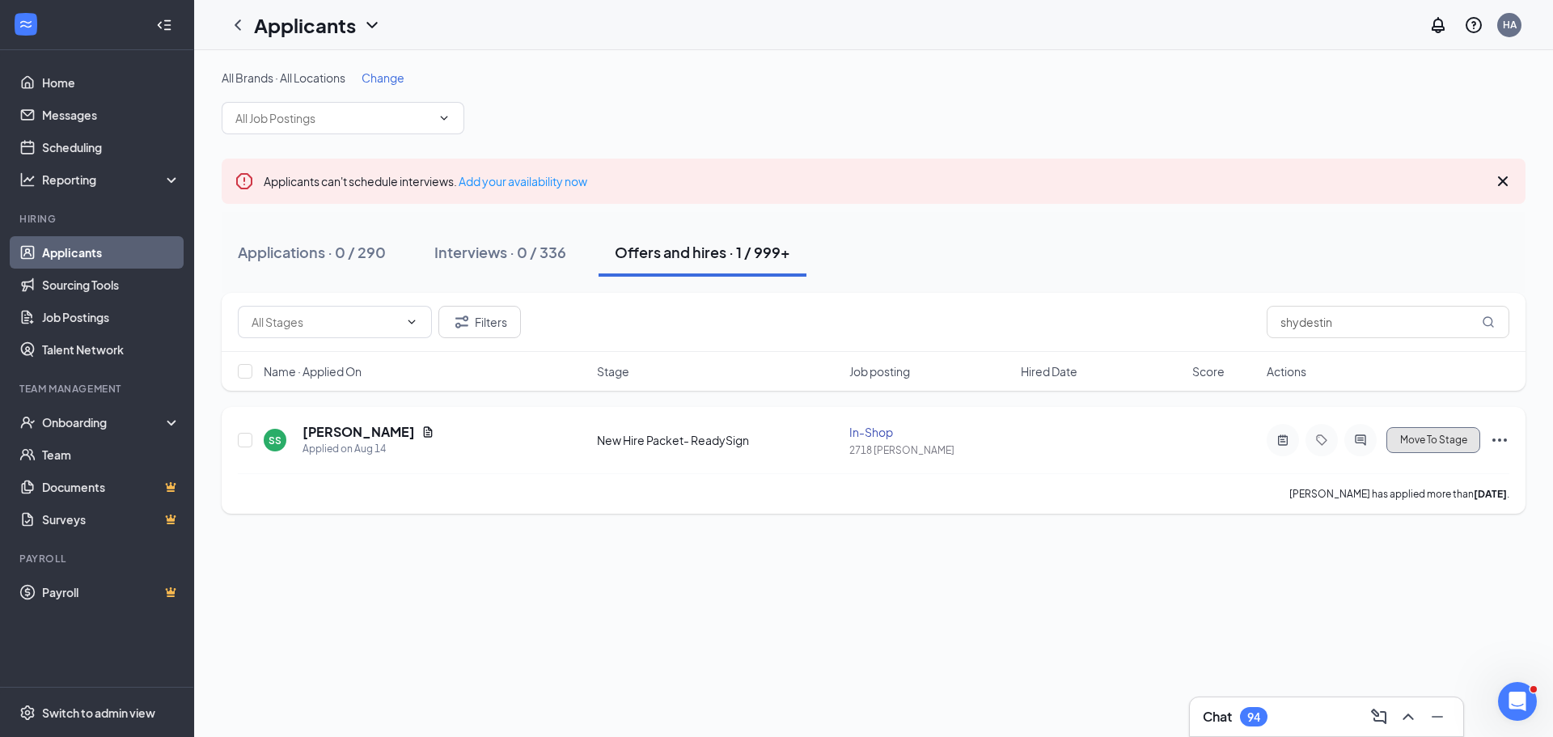
click at [1440, 440] on span "Move To Stage" at bounding box center [1433, 439] width 67 height 11
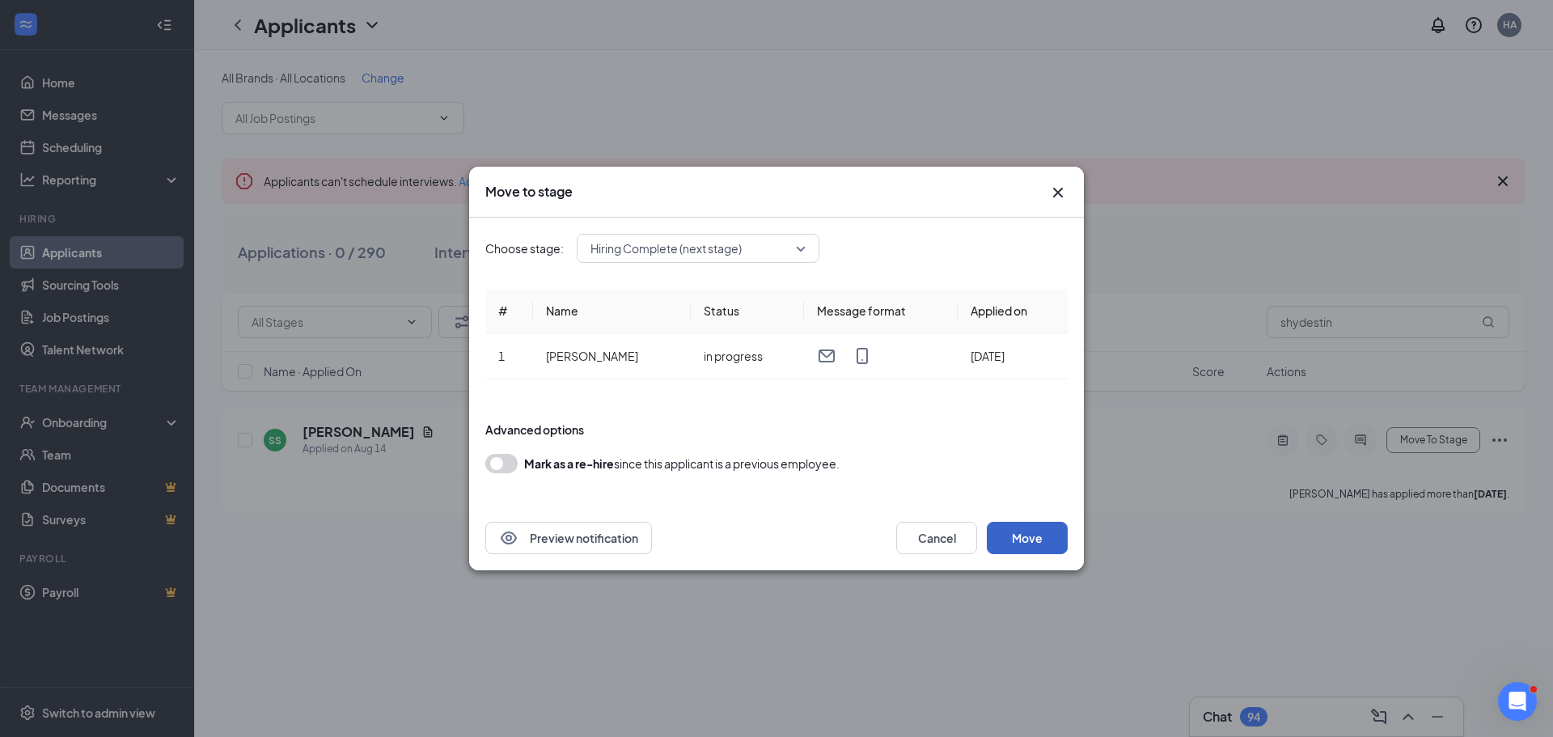
click at [997, 541] on button "Move" at bounding box center [1027, 538] width 81 height 32
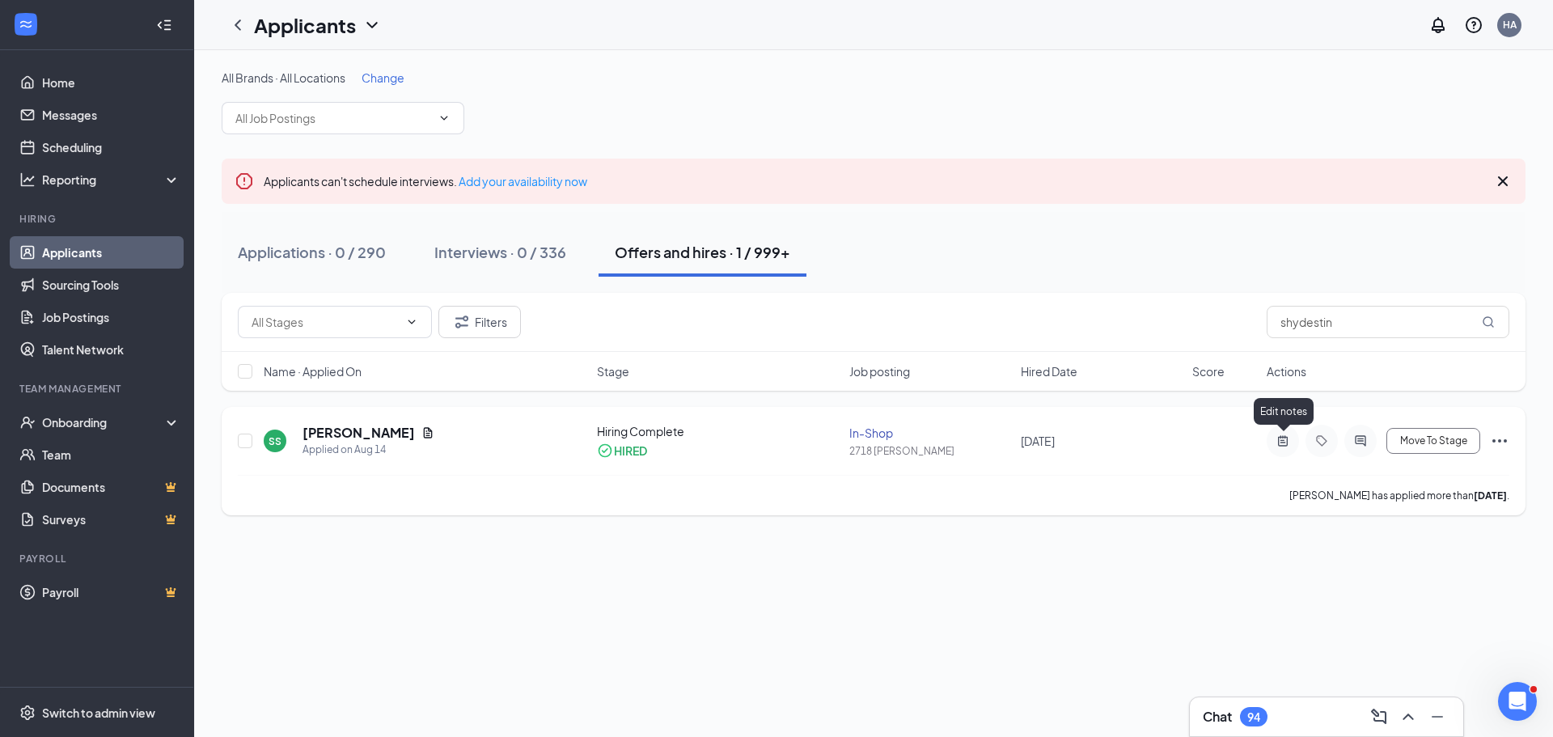
click at [1279, 437] on icon "ActiveNote" at bounding box center [1282, 440] width 19 height 13
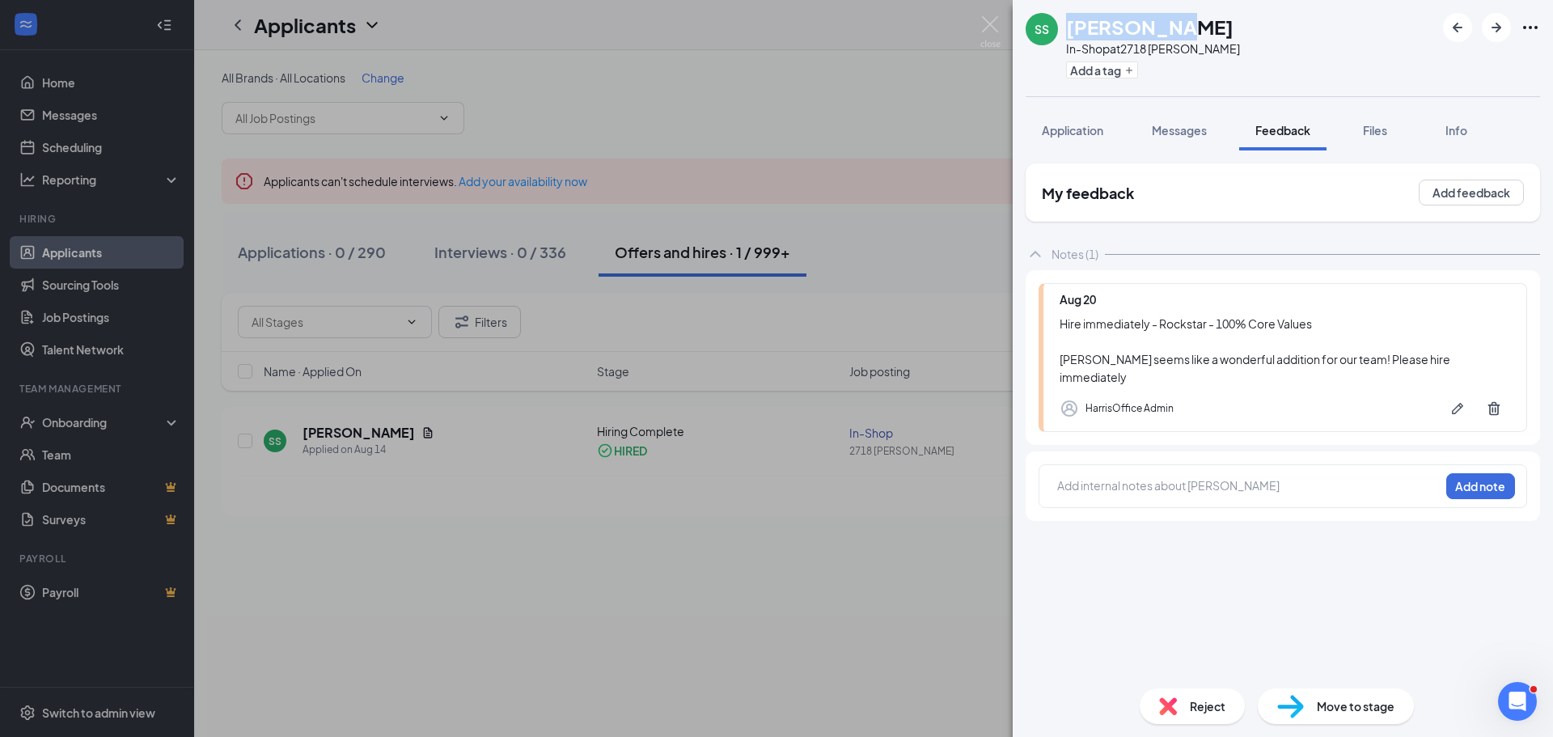
drag, startPoint x: 1171, startPoint y: 29, endPoint x: 1063, endPoint y: 23, distance: 107.7
click at [1063, 23] on div "SS Shydestiny Styles In-Shop at 2718 [PERSON_NAME] Add a tag" at bounding box center [1133, 48] width 214 height 70
copy h1 "Shydestiny"
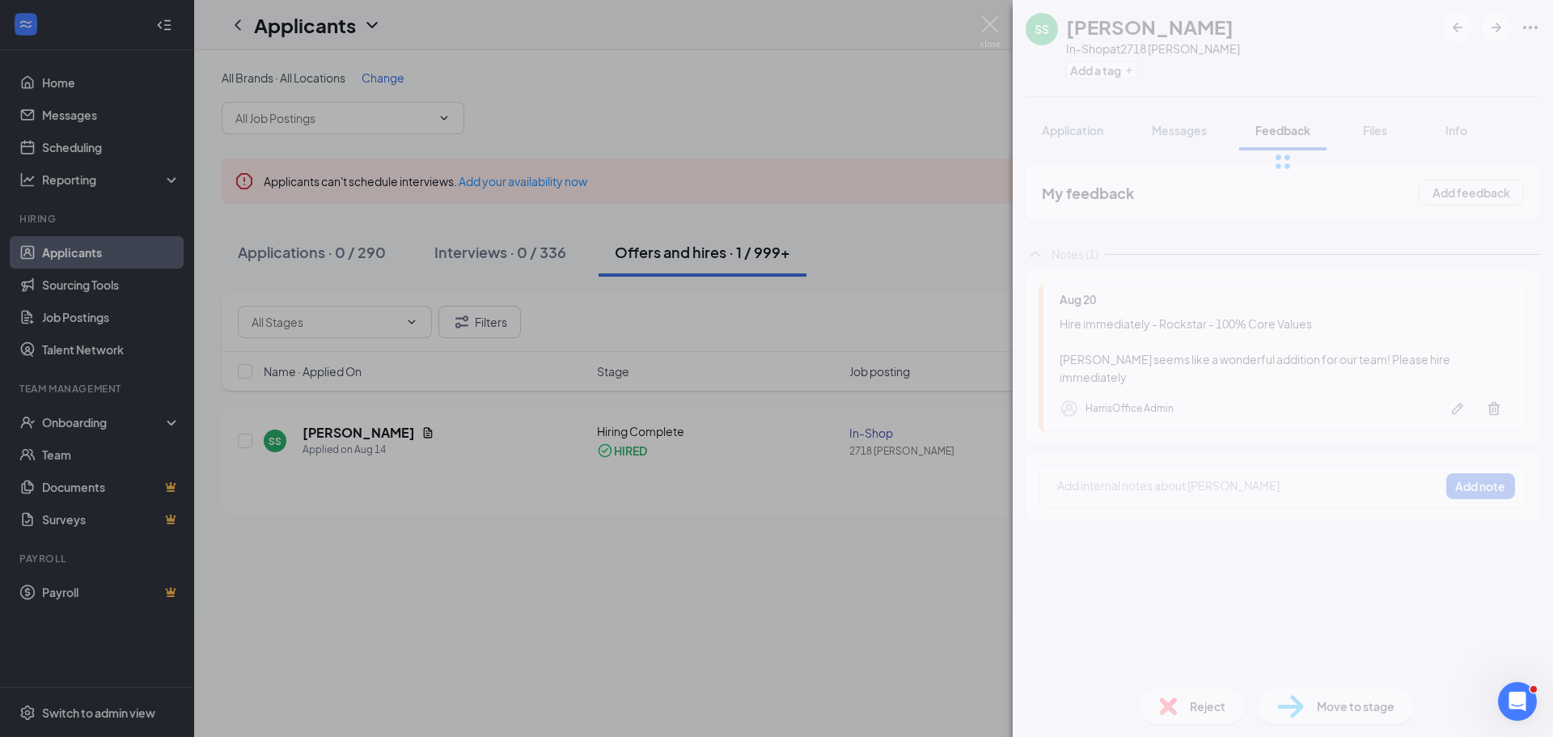
drag, startPoint x: 1262, startPoint y: 26, endPoint x: 1188, endPoint y: 24, distance: 73.6
click at [1188, 24] on div "SS Shydestiny Styles In-Shop at 2718 [PERSON_NAME] Add a tag" at bounding box center [1283, 48] width 540 height 96
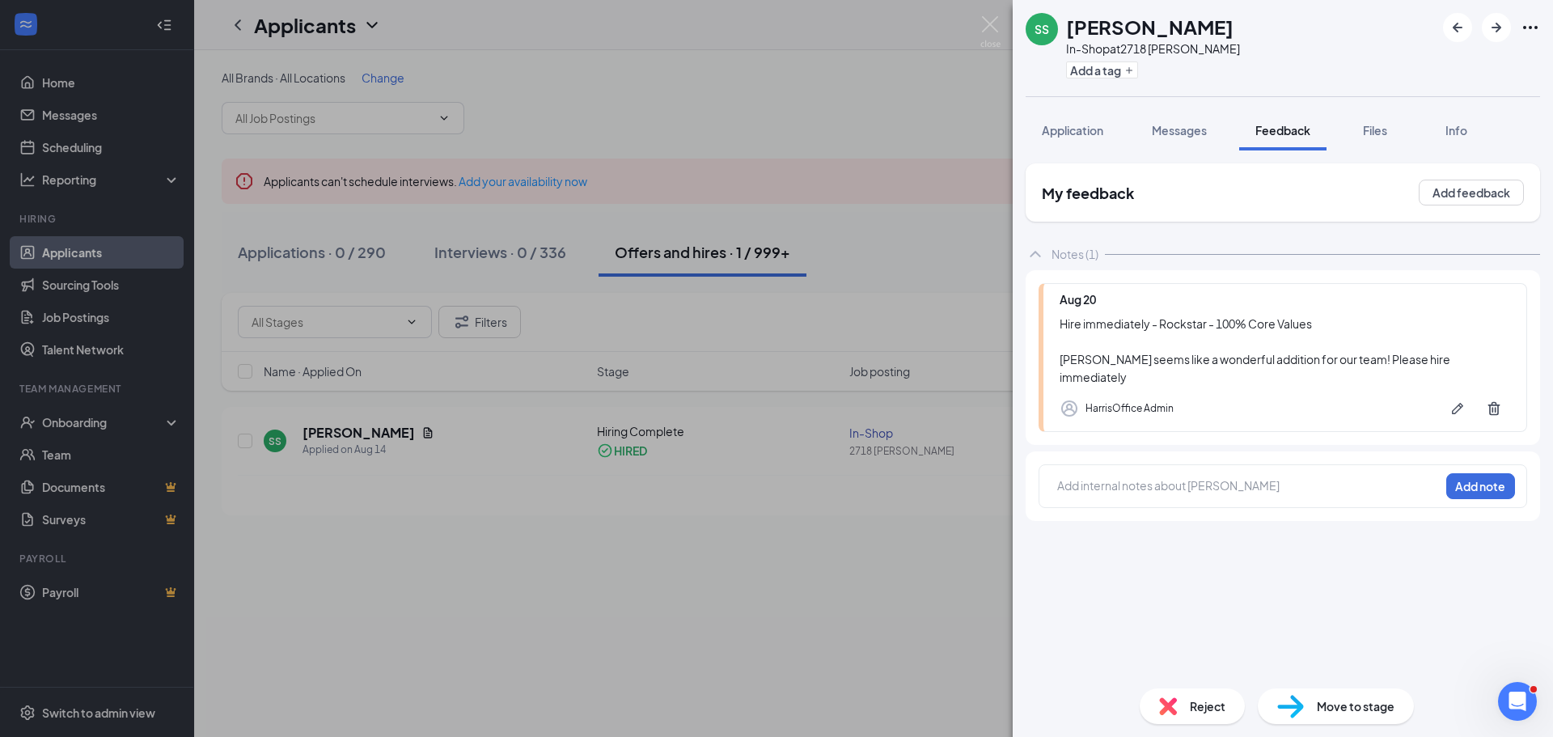
drag, startPoint x: 1247, startPoint y: 25, endPoint x: 1175, endPoint y: 28, distance: 71.2
click at [1175, 28] on div "SS Shydestiny Styles In-Shop at 2718 [PERSON_NAME] Add a tag" at bounding box center [1283, 48] width 540 height 96
copy h1 "Styles"
click at [1082, 134] on div "SS Shydestiny Styles In-Shop at 2718 [PERSON_NAME] Add a tag Application Messag…" at bounding box center [1283, 368] width 540 height 737
click at [1066, 139] on button "Application" at bounding box center [1073, 130] width 94 height 40
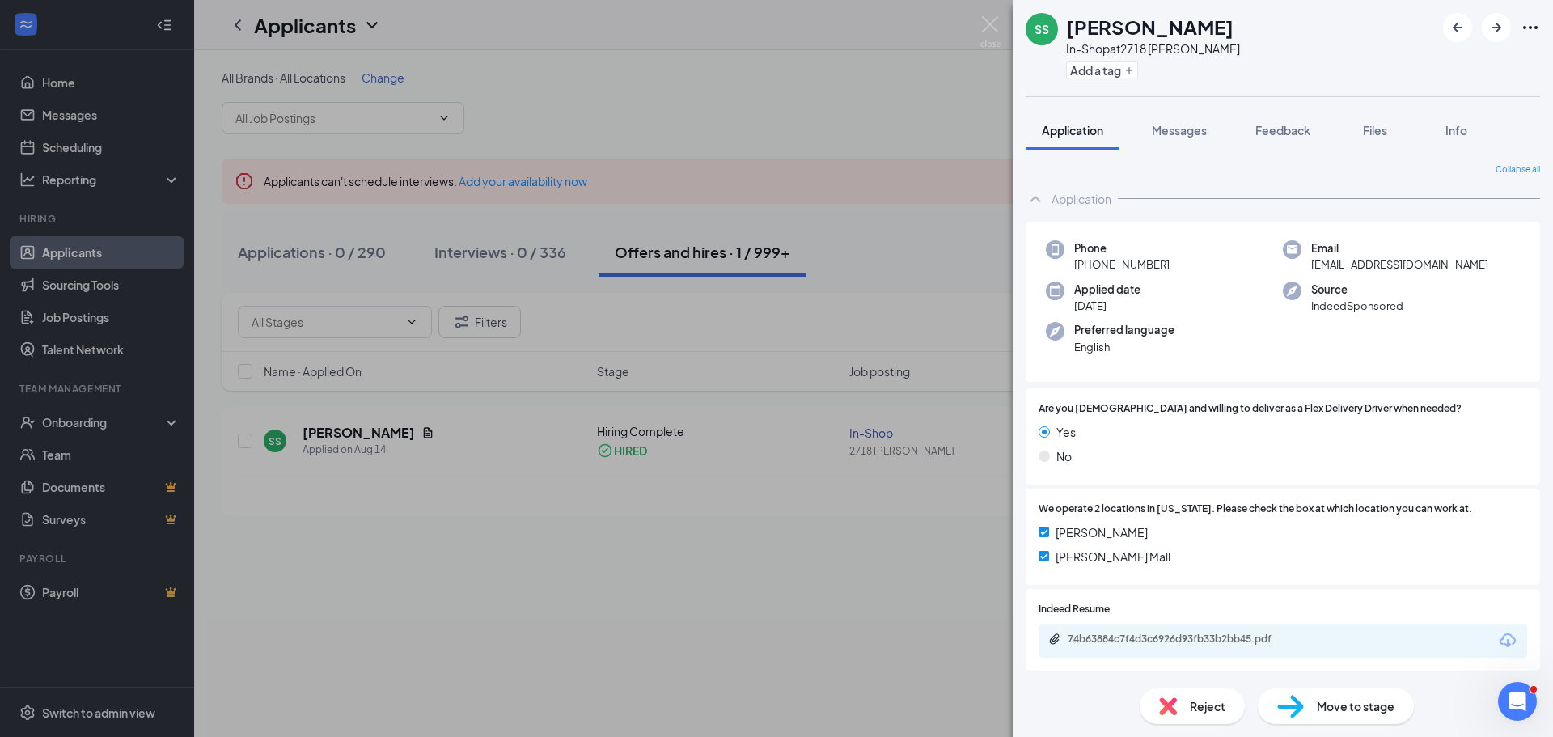
drag, startPoint x: 1484, startPoint y: 266, endPoint x: 1298, endPoint y: 266, distance: 186.1
click at [1298, 266] on div "Email [EMAIL_ADDRESS][DOMAIN_NAME]" at bounding box center [1401, 256] width 237 height 33
copy span "[EMAIL_ADDRESS][DOMAIN_NAME]"
click at [909, 298] on div "SS [PERSON_NAME] In-Shop at 2718 [PERSON_NAME] Add a tag Application Messages F…" at bounding box center [776, 368] width 1553 height 737
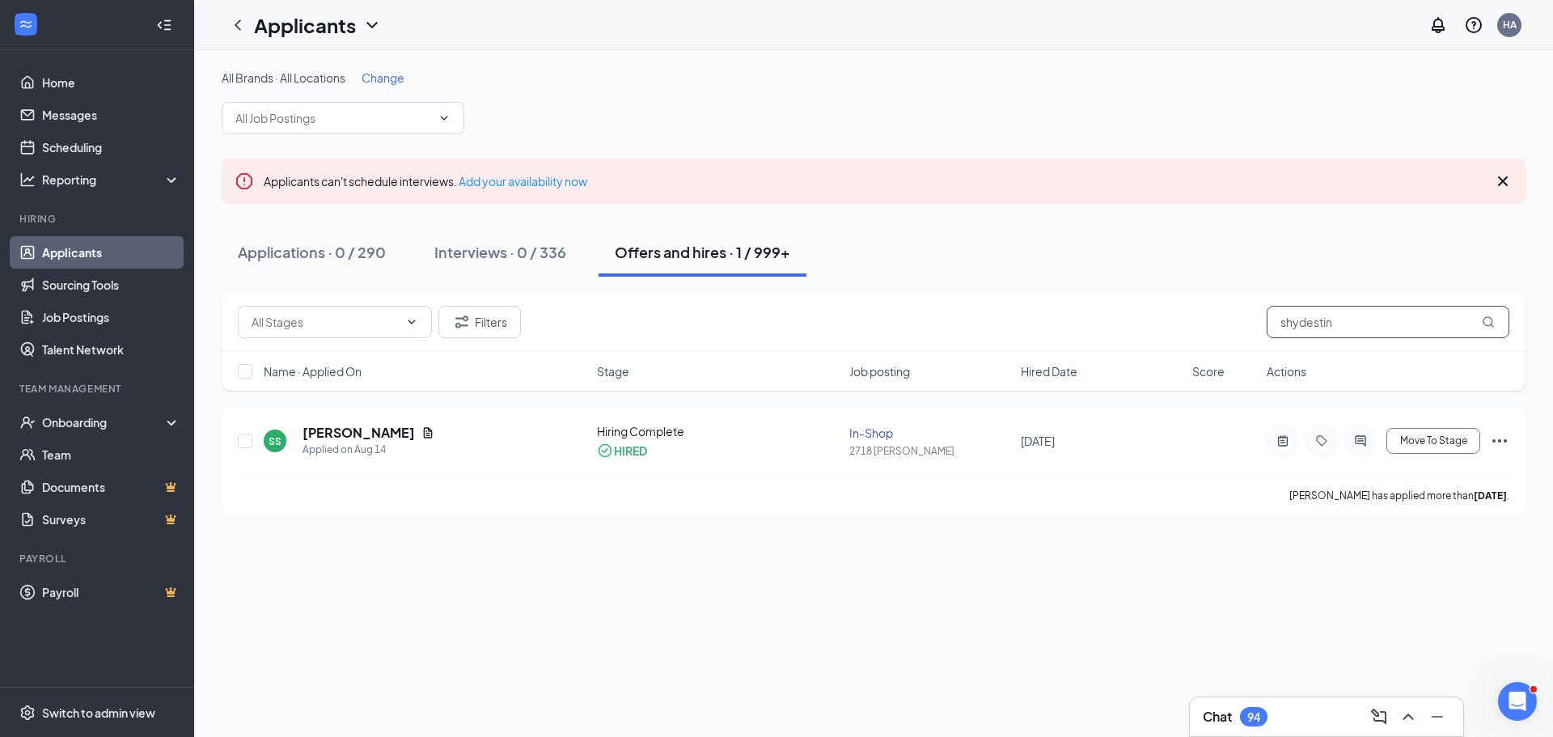
drag, startPoint x: 1369, startPoint y: 327, endPoint x: 1209, endPoint y: 331, distance: 159.4
click at [1209, 331] on div "Filters shydestin" at bounding box center [874, 322] width 1272 height 32
paste input "[PERSON_NAME]"
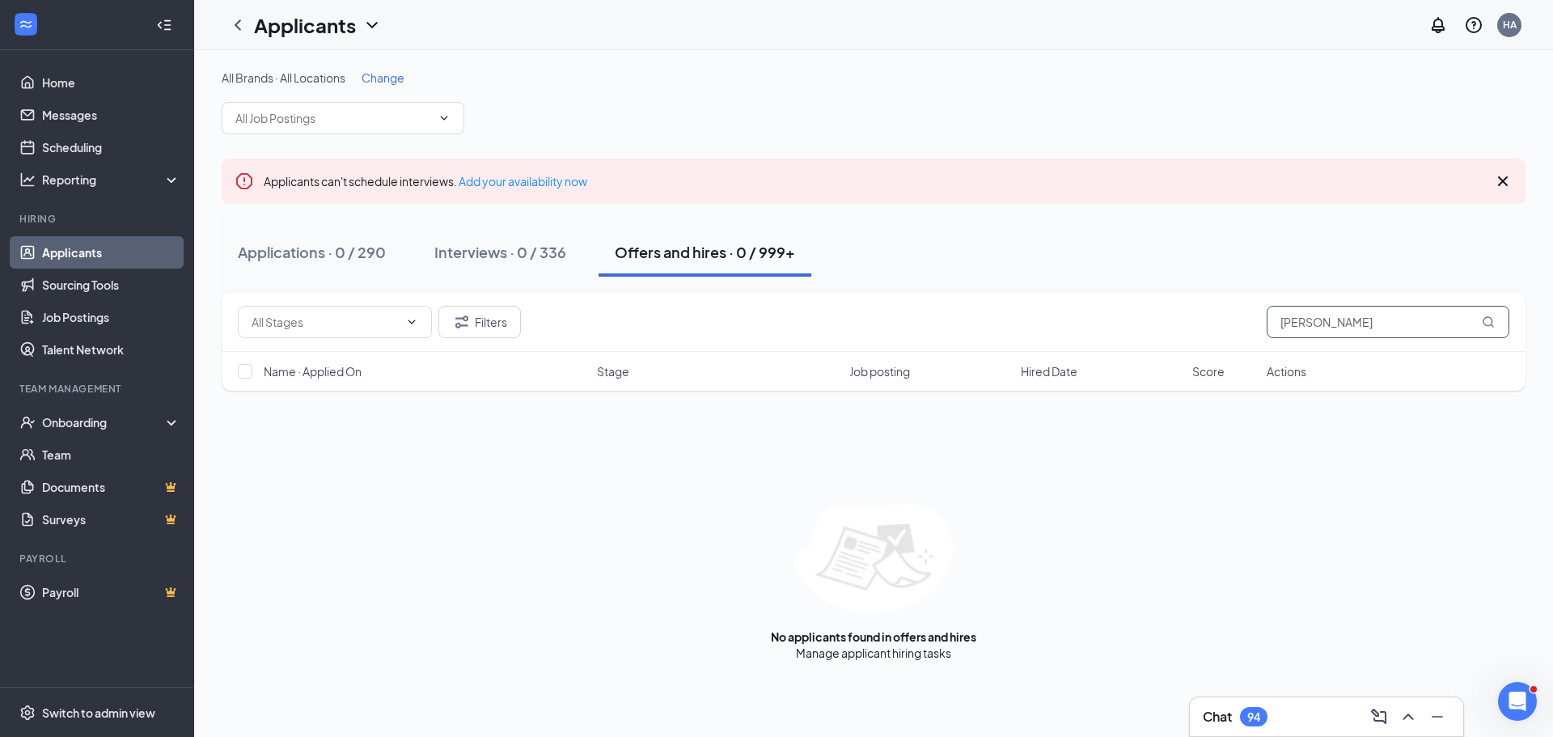
click at [1371, 322] on input "[PERSON_NAME]" at bounding box center [1388, 322] width 243 height 32
type input "[PERSON_NAME]"
click at [518, 259] on div "Interviews · 0 / 336" at bounding box center [500, 252] width 132 height 20
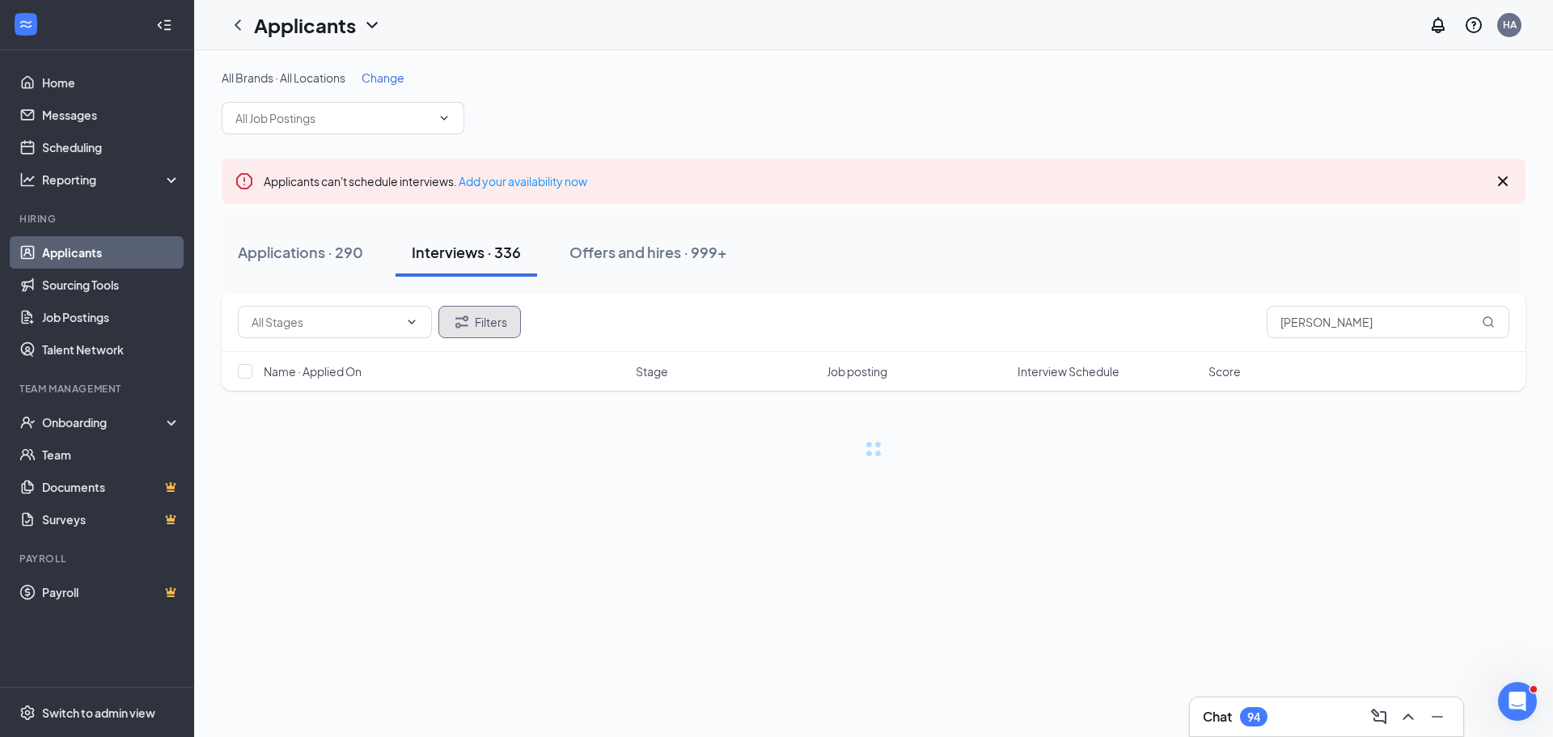
click at [475, 316] on button "Filters" at bounding box center [479, 322] width 83 height 32
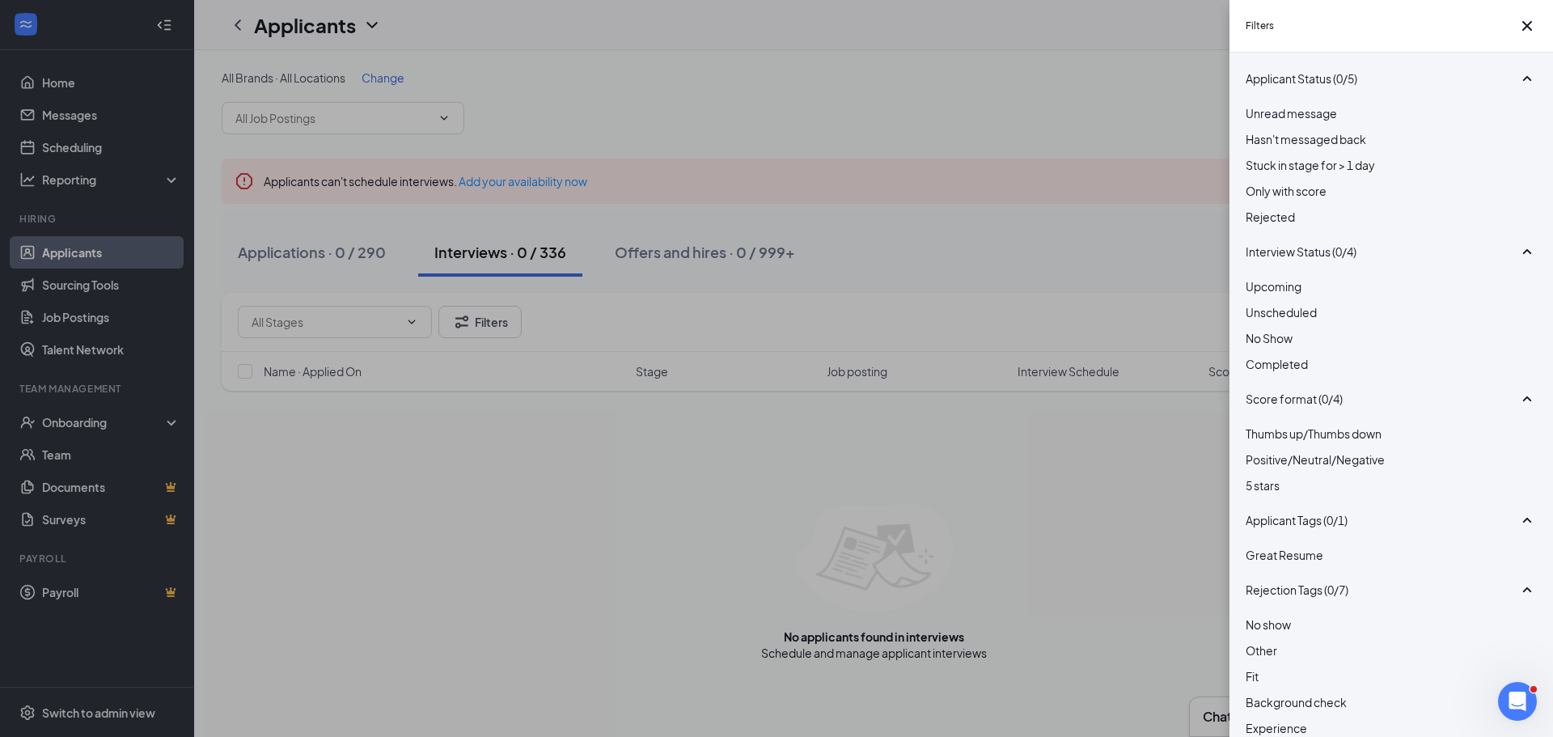
click at [1259, 208] on div at bounding box center [1391, 208] width 291 height 0
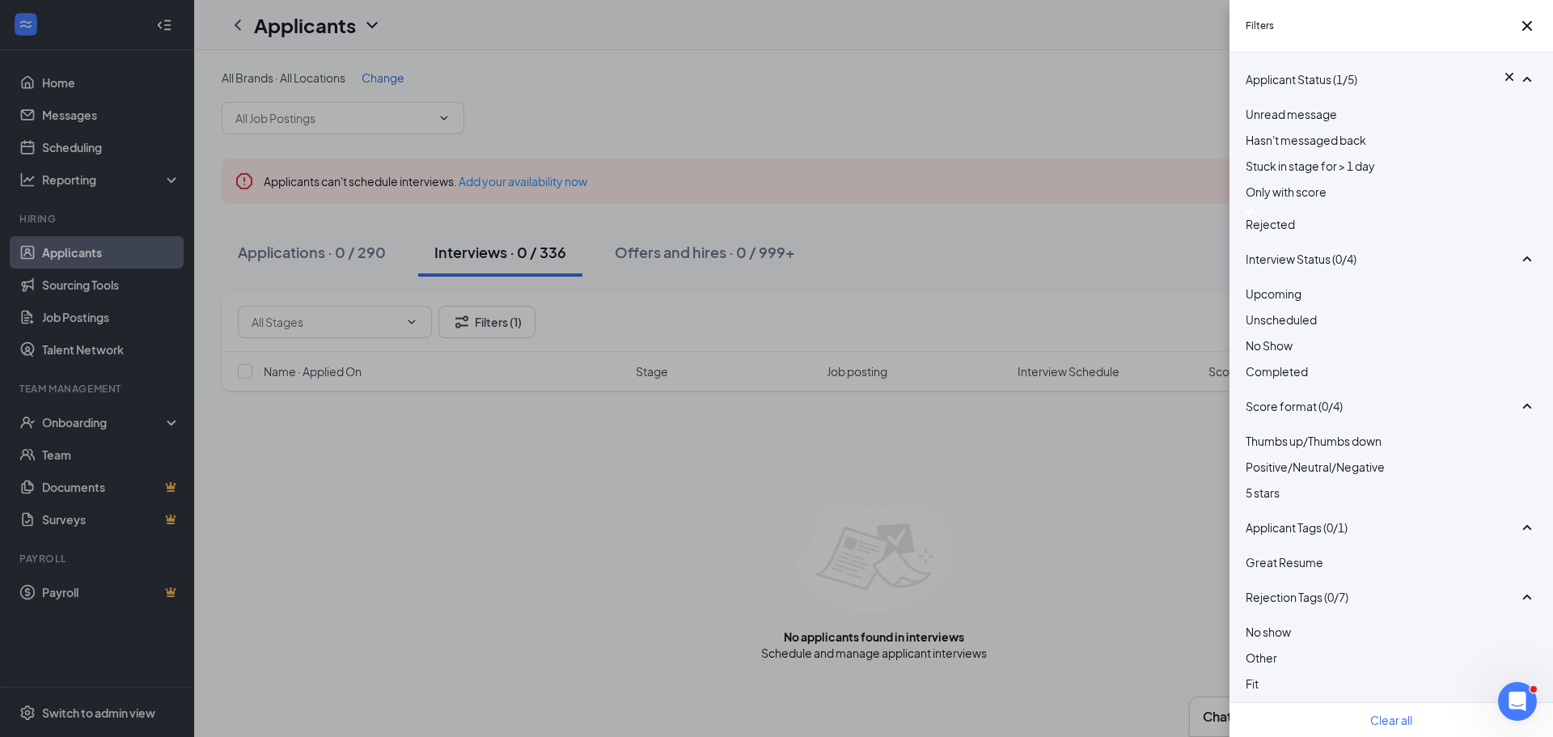
click at [868, 258] on div "Filters Applicant Status (1/5) Unread message Hasn't messaged back Stuck in sta…" at bounding box center [776, 368] width 1553 height 737
click at [558, 542] on div "Filters Applicant Status (1/5) Unread message Hasn't messaged back Stuck in sta…" at bounding box center [776, 368] width 1553 height 737
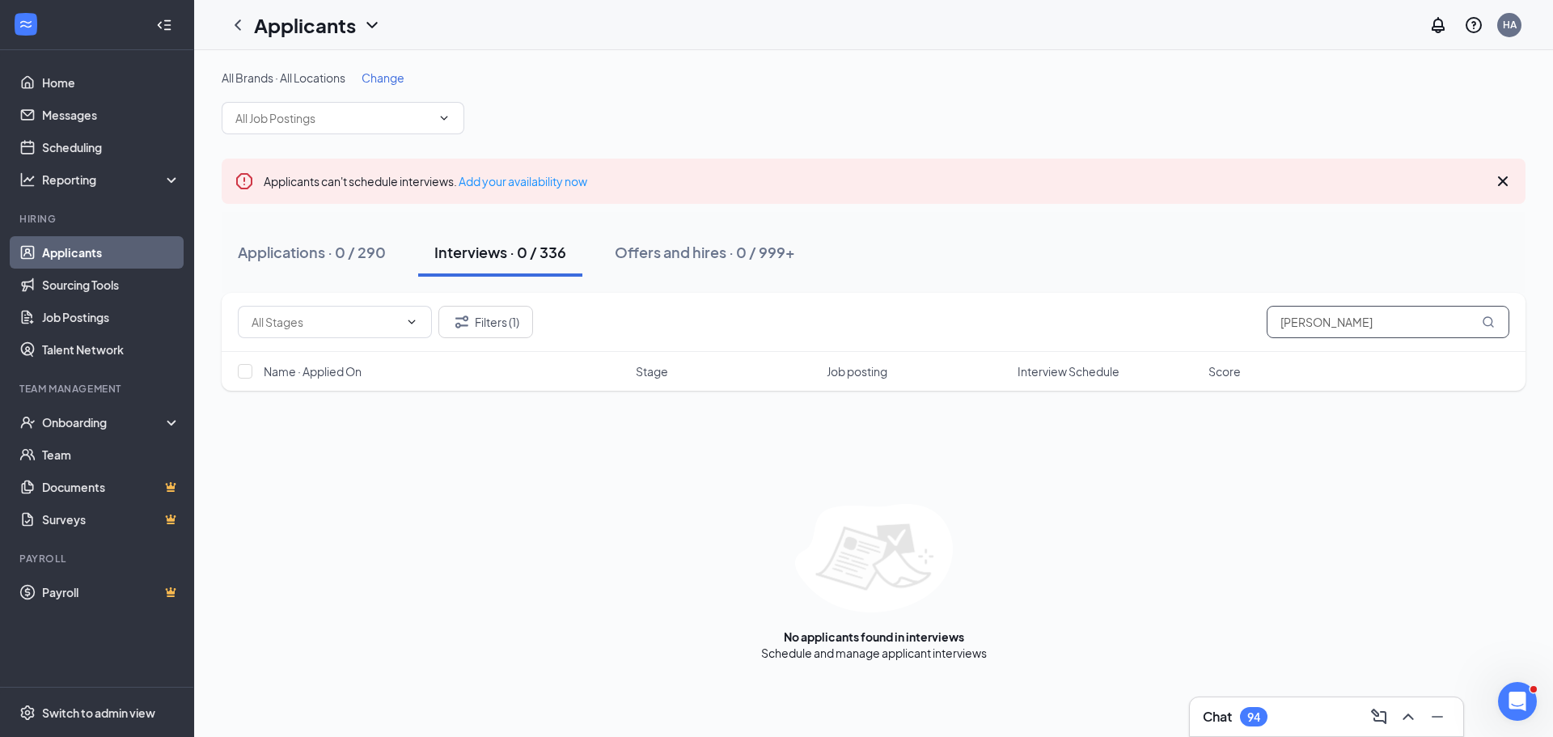
drag, startPoint x: 1396, startPoint y: 310, endPoint x: 1202, endPoint y: 327, distance: 194.9
click at [1202, 327] on div "Filters (1) [PERSON_NAME]" at bounding box center [874, 322] width 1272 height 32
paste input "[PHONE_NUMBER]"
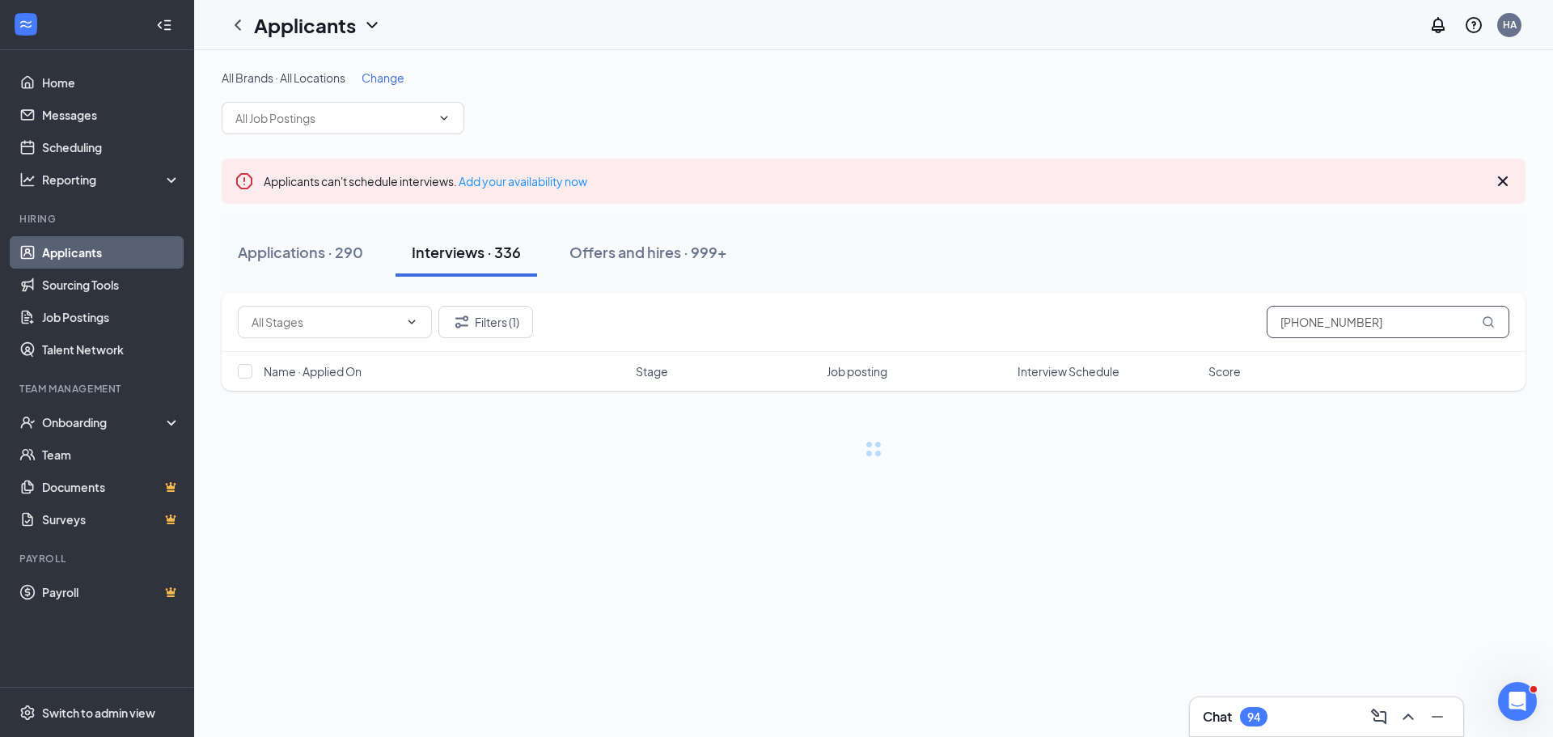
click at [1299, 324] on input "[PHONE_NUMBER]" at bounding box center [1388, 322] width 243 height 32
click at [1298, 326] on input "[PHONE_NUMBER]" at bounding box center [1388, 322] width 243 height 32
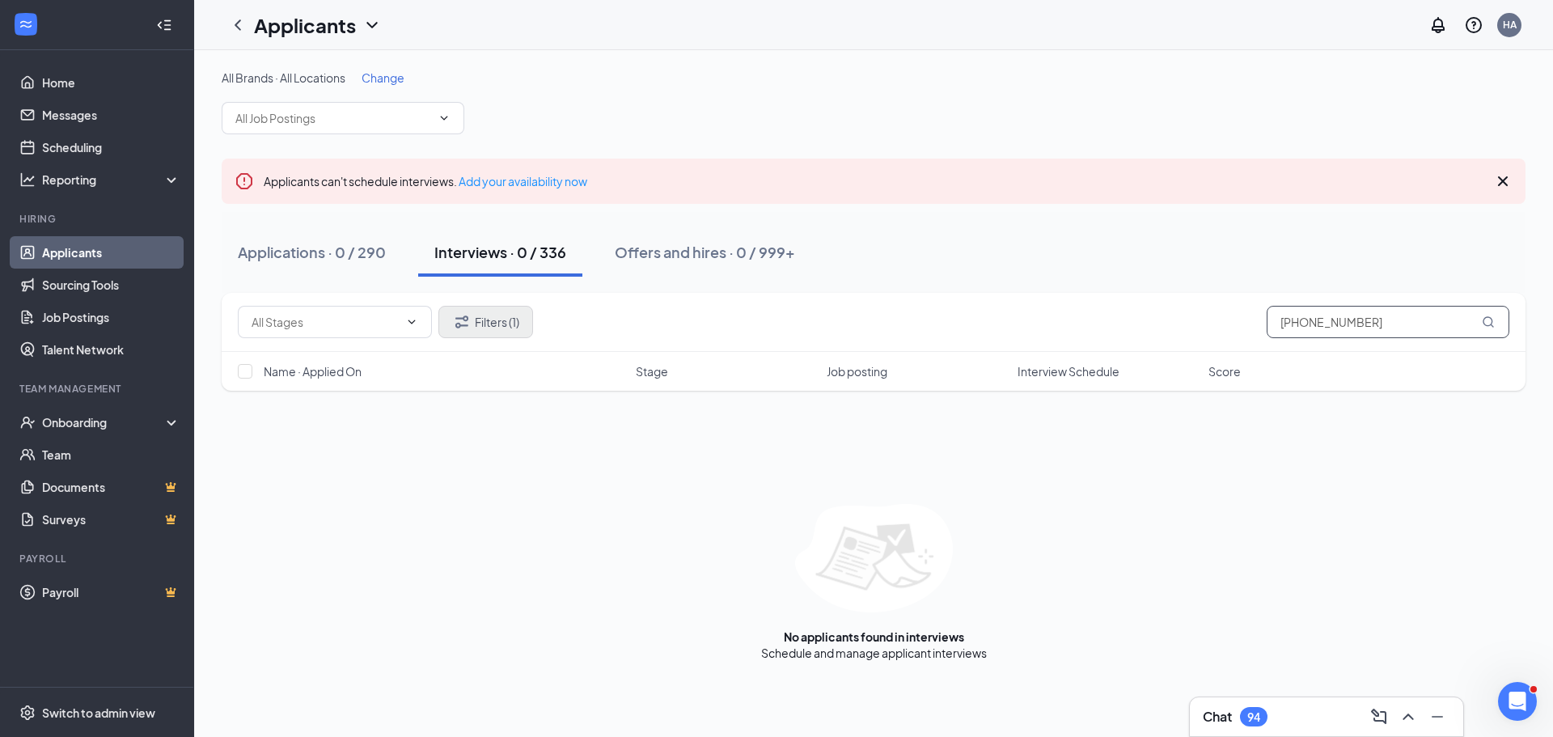
type input "[PHONE_NUMBER]"
click at [485, 321] on button "Filters (1)" at bounding box center [485, 322] width 95 height 32
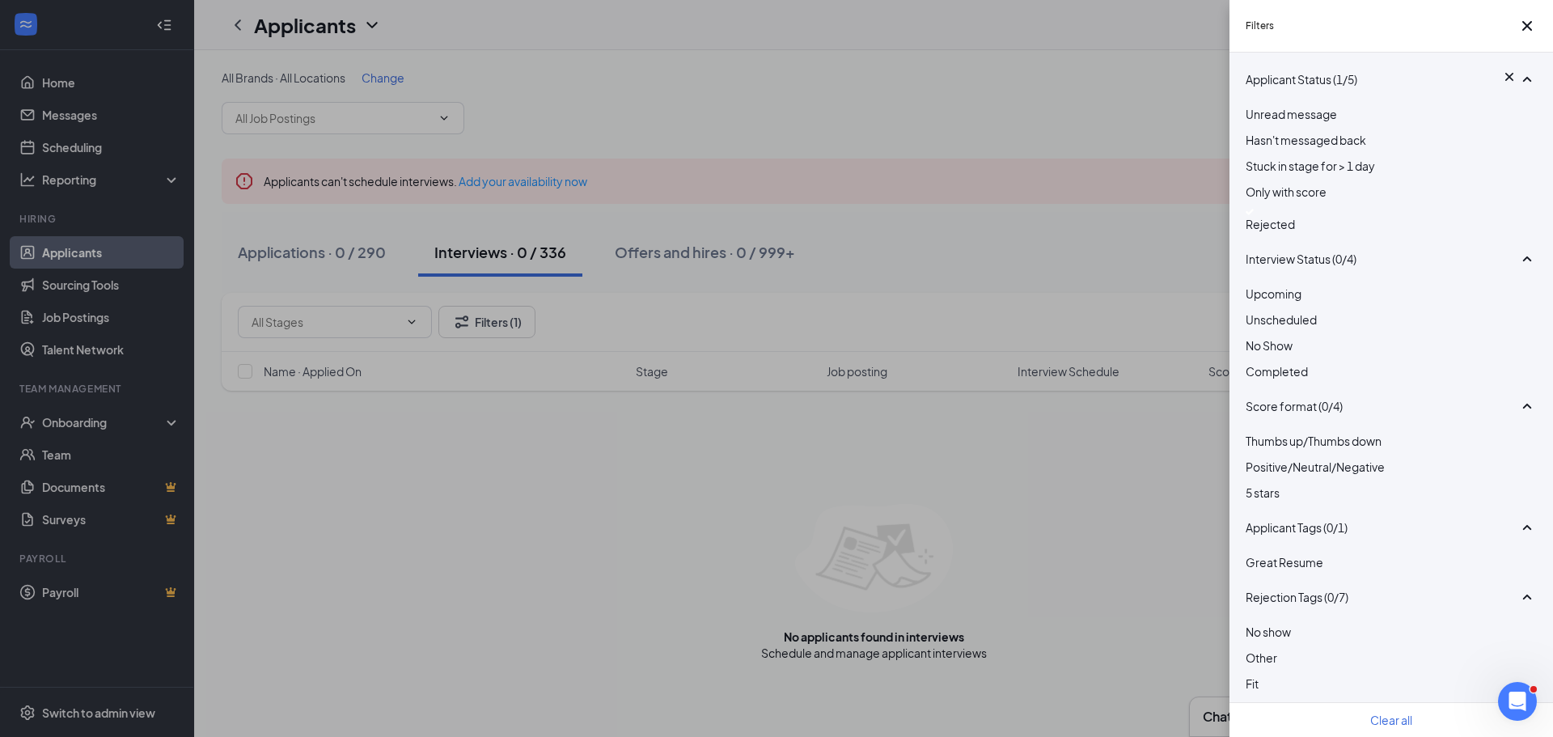
drag, startPoint x: 1253, startPoint y: 241, endPoint x: 1214, endPoint y: 252, distance: 40.4
click at [1253, 215] on img at bounding box center [1250, 212] width 8 height 6
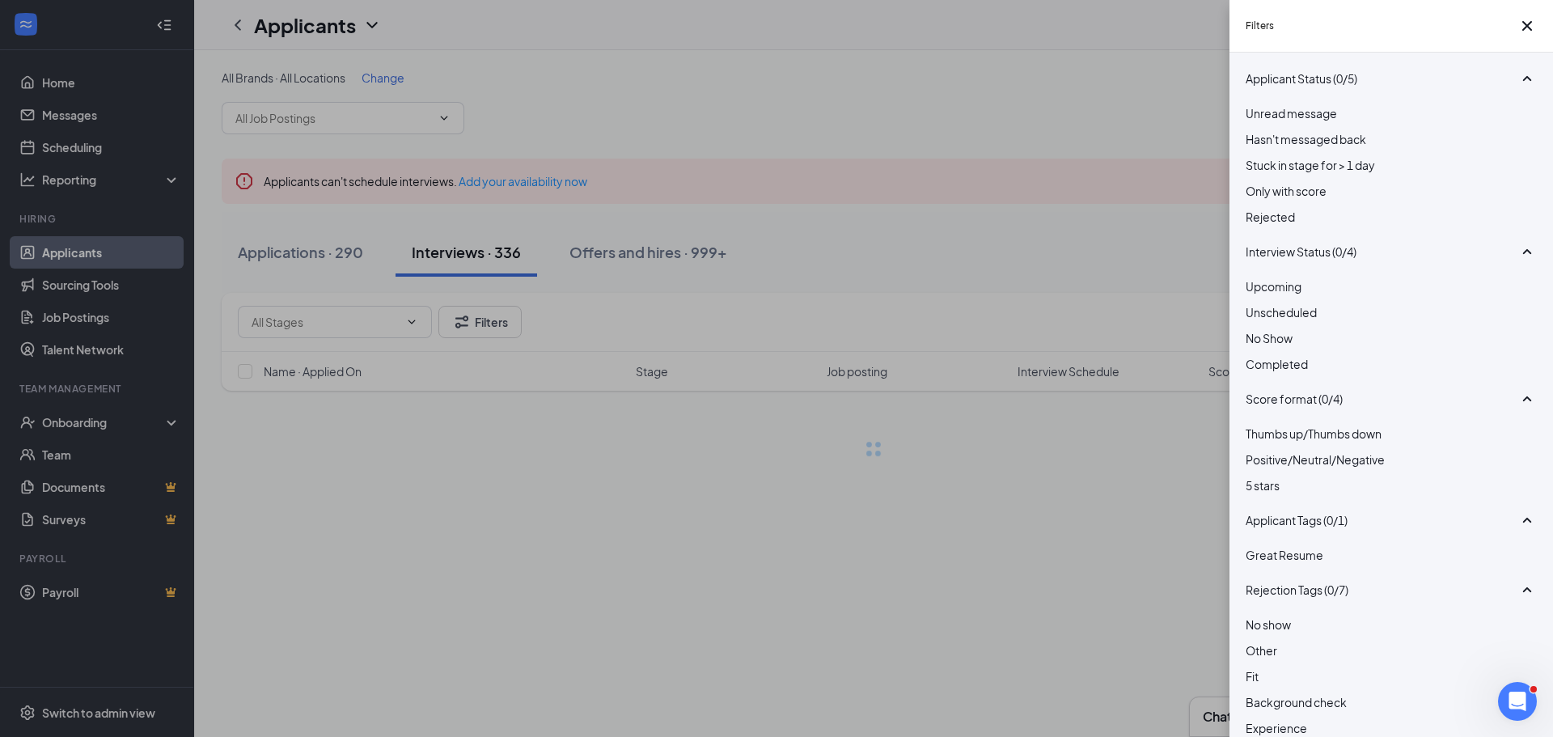
click at [871, 248] on div "Filters Applicant Status (0/5) Unread message Hasn't messaged back Stuck in sta…" at bounding box center [776, 368] width 1553 height 737
